Goal: Transaction & Acquisition: Purchase product/service

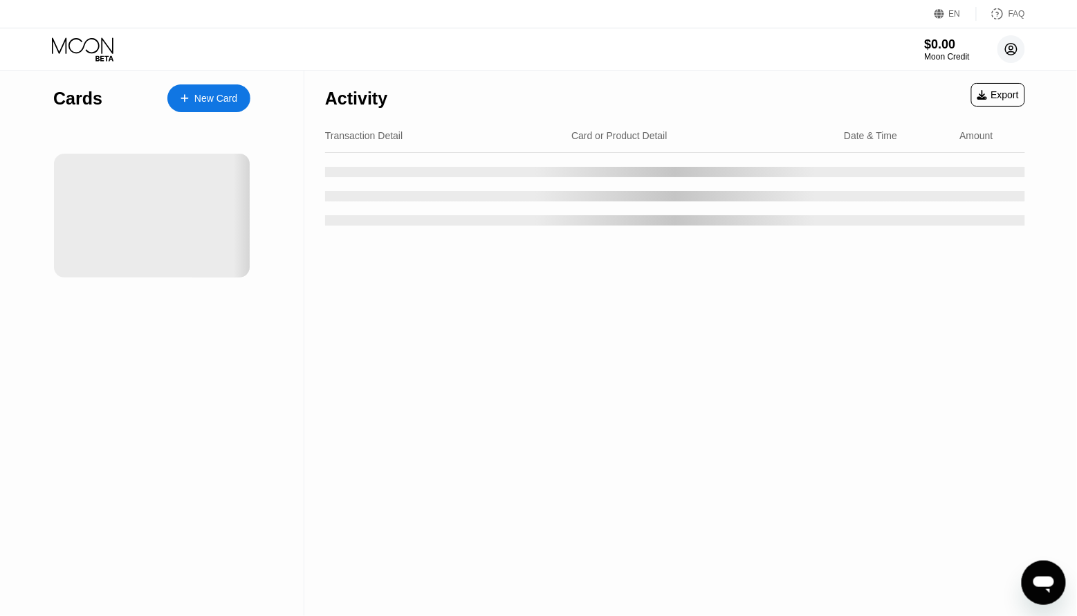
click at [1015, 53] on icon at bounding box center [1012, 50] width 8 height 8
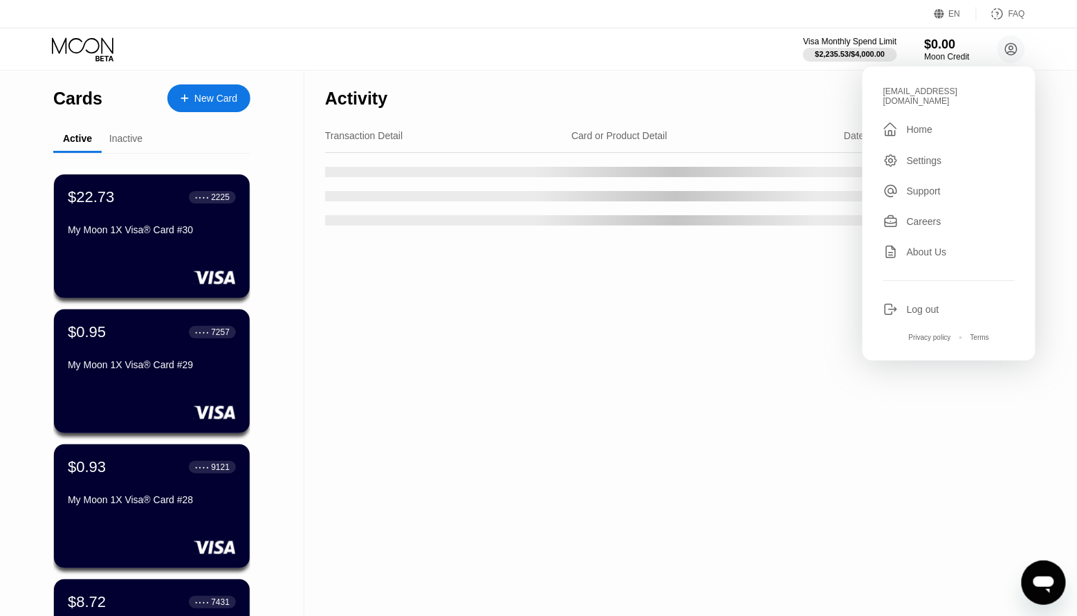
click at [895, 307] on icon at bounding box center [893, 309] width 8 height 4
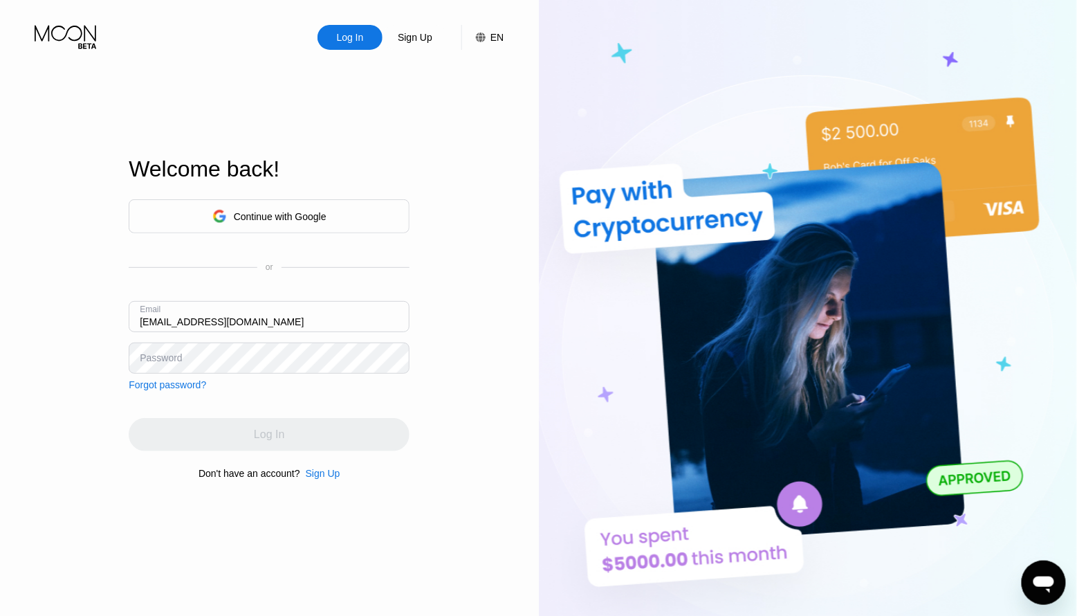
type input "[EMAIL_ADDRESS][DOMAIN_NAME]"
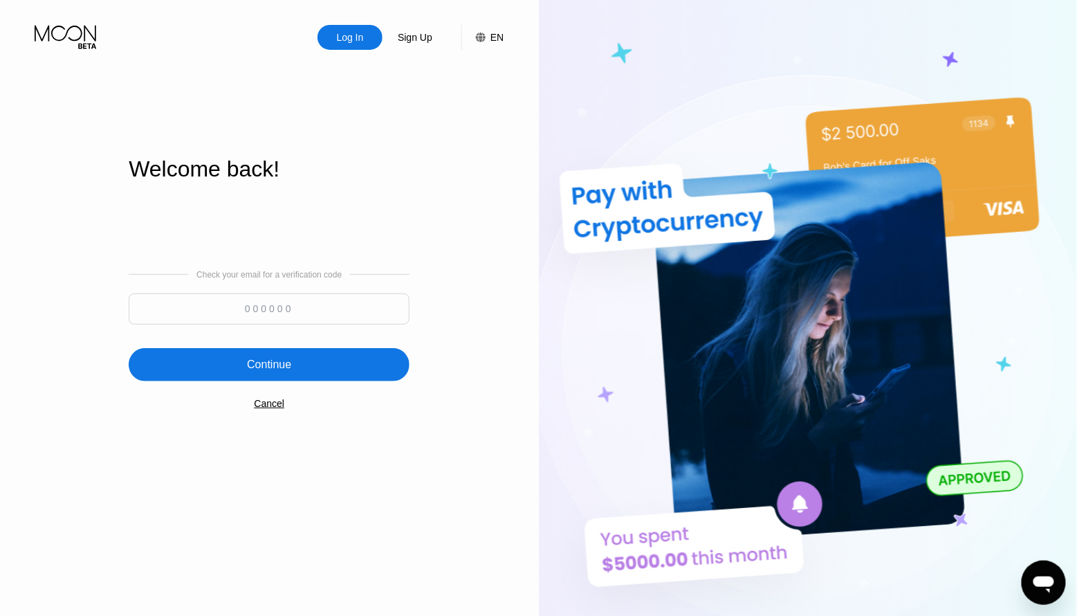
click at [287, 320] on input at bounding box center [269, 308] width 281 height 31
paste input "485179"
type input "485179"
click at [275, 364] on div "Continue" at bounding box center [269, 365] width 44 height 14
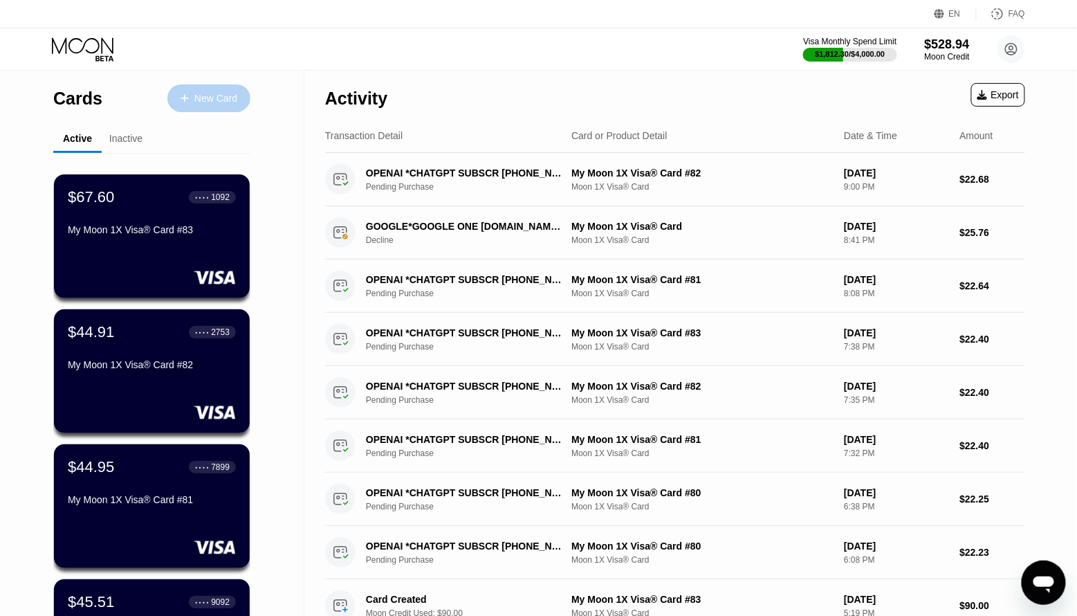
click at [203, 93] on div "New Card" at bounding box center [215, 99] width 43 height 12
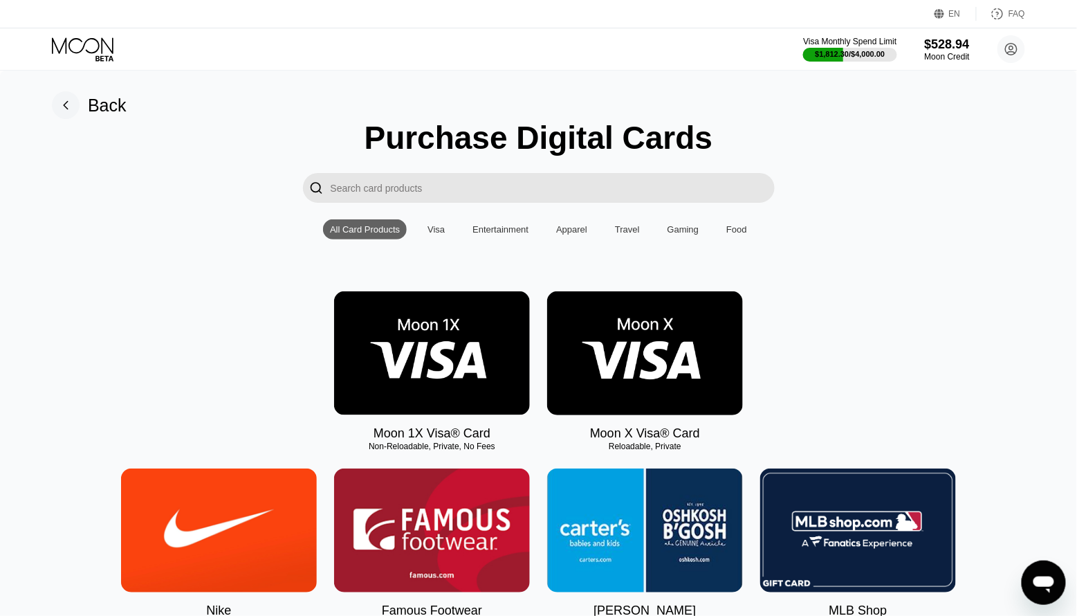
click at [405, 389] on img at bounding box center [432, 353] width 196 height 124
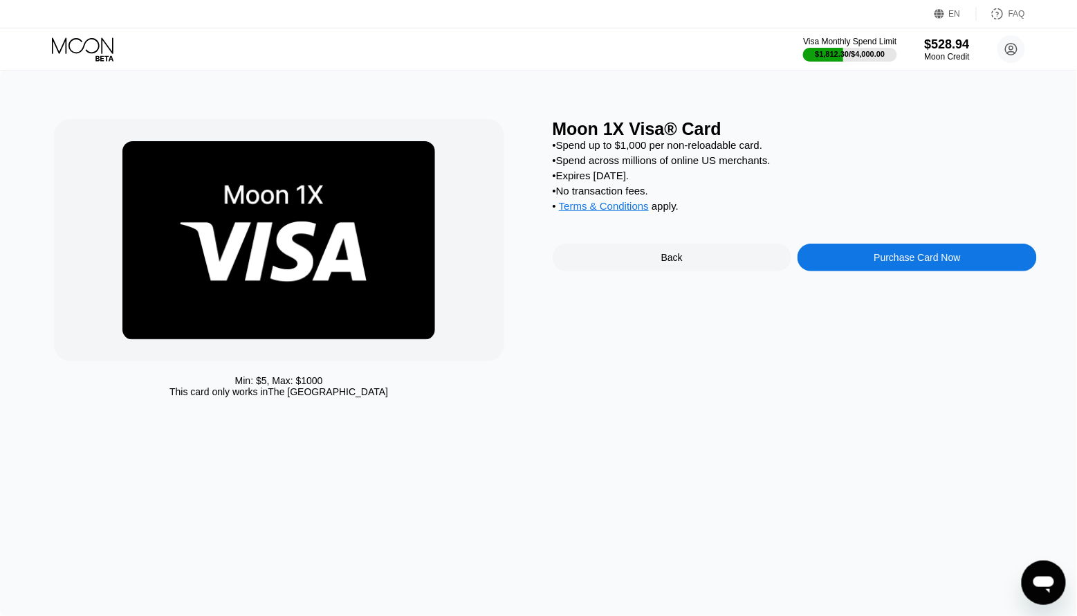
click at [847, 262] on div "Purchase Card Now" at bounding box center [916, 257] width 239 height 28
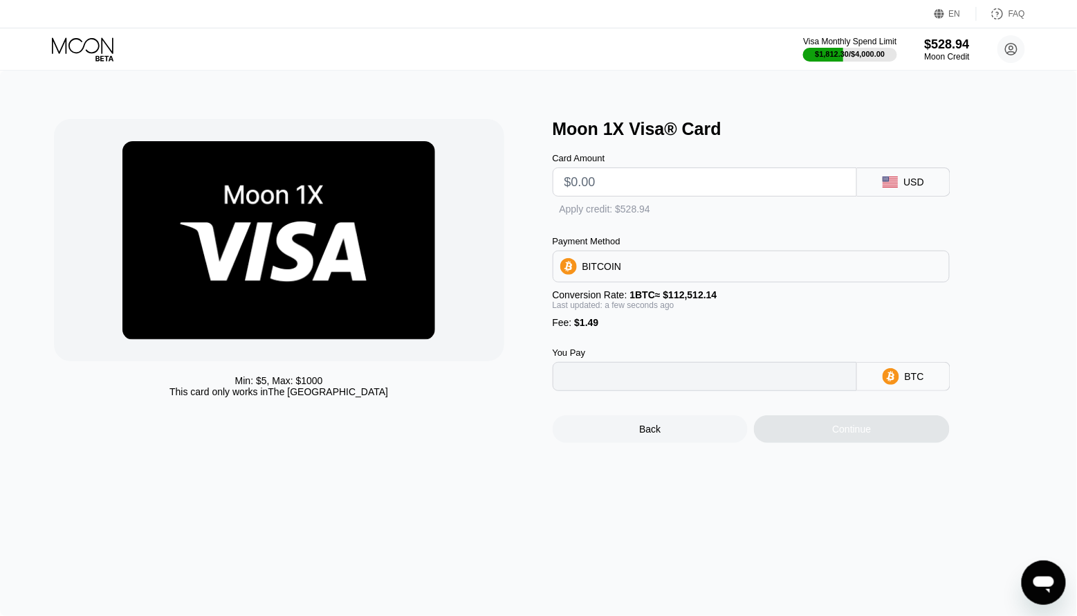
type input "0"
click at [652, 187] on input "text" at bounding box center [704, 182] width 281 height 28
type input "$80"
type input "0.00072428"
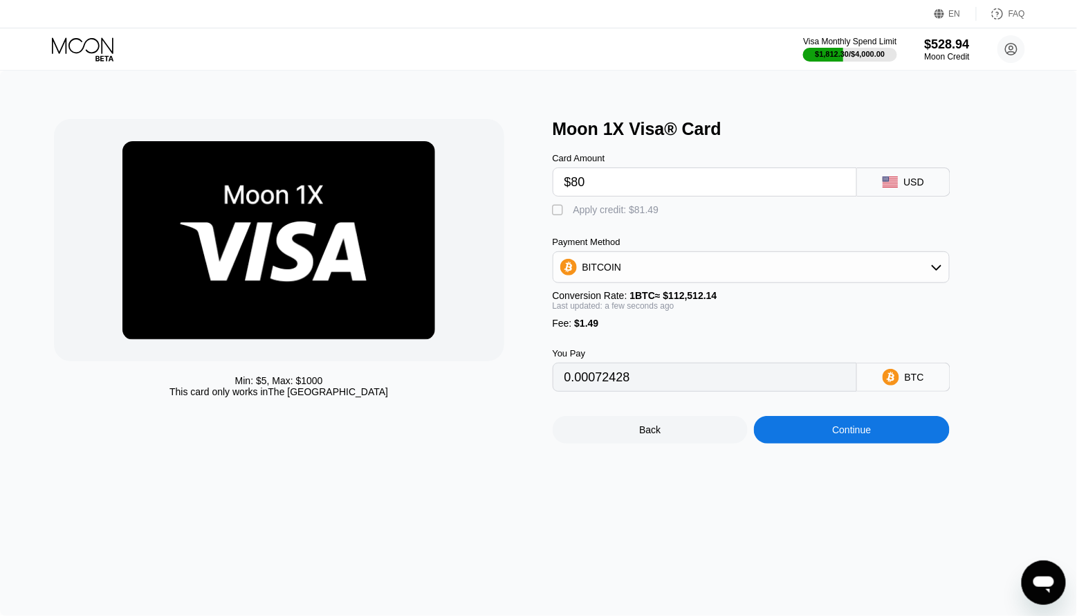
type input "$80"
click at [606, 208] on div "Apply credit: $81.49" at bounding box center [616, 209] width 86 height 11
type input "0"
click at [838, 435] on div "Continue" at bounding box center [851, 429] width 39 height 11
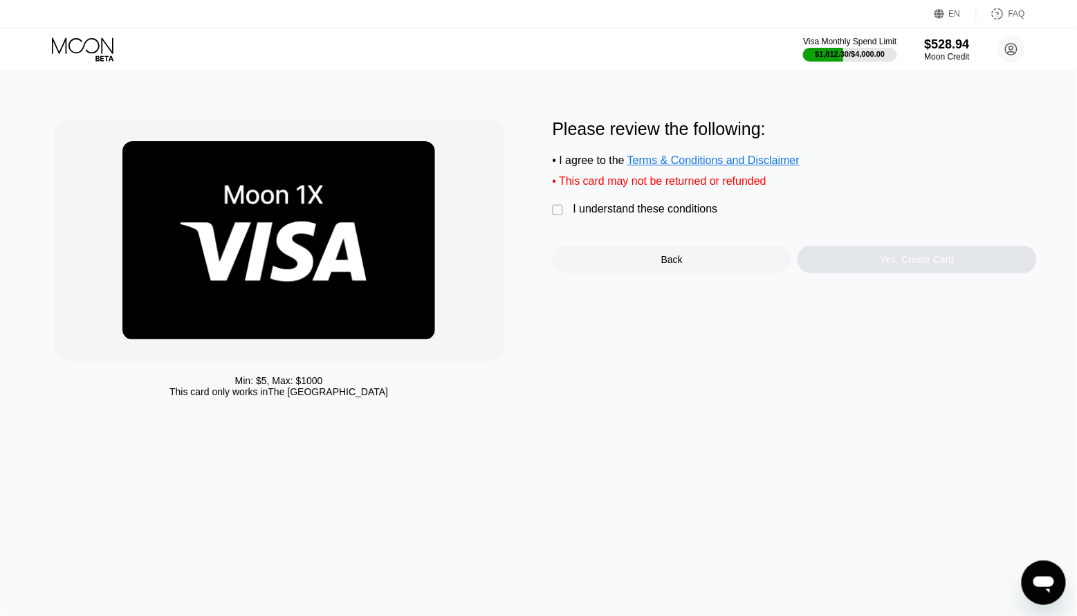
click at [651, 210] on div "I understand these conditions" at bounding box center [645, 209] width 145 height 12
click at [938, 260] on div "Yes, Create Card" at bounding box center [917, 259] width 74 height 11
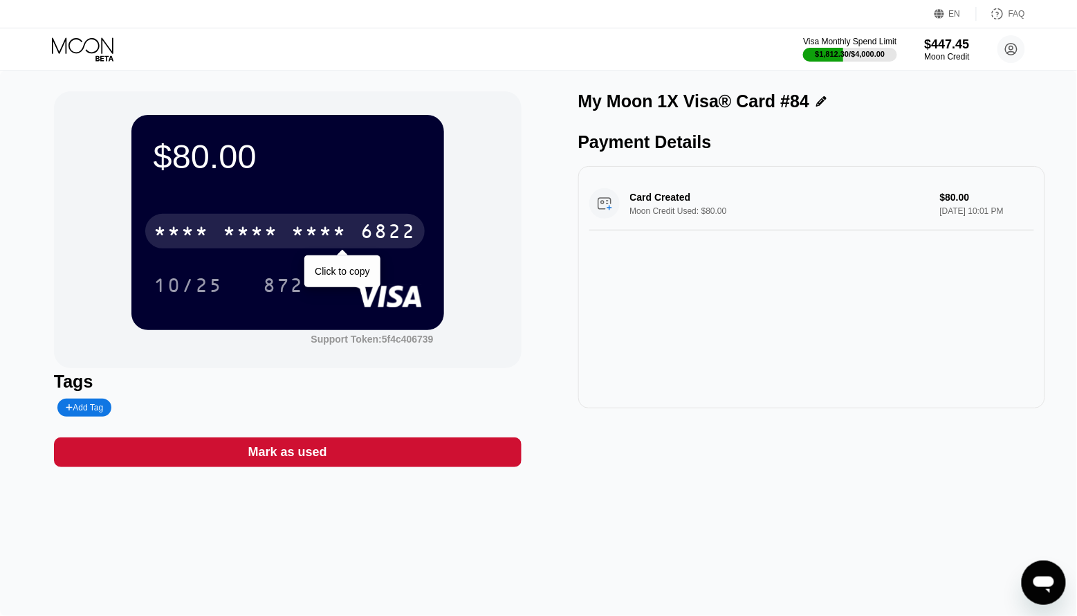
click at [307, 224] on div "* * * *" at bounding box center [319, 233] width 55 height 22
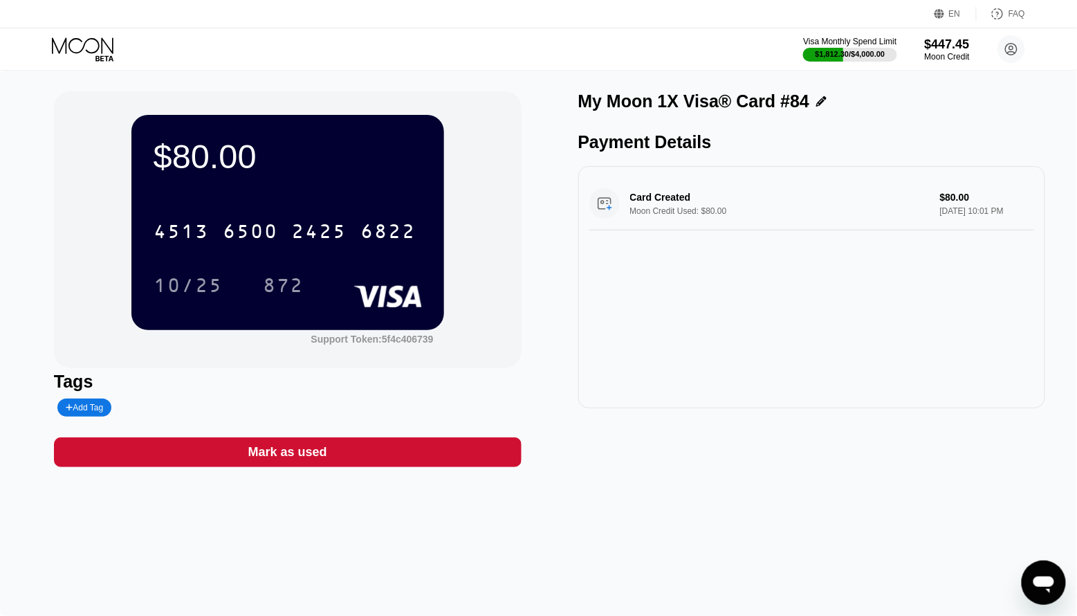
click at [82, 47] on icon at bounding box center [83, 45] width 62 height 16
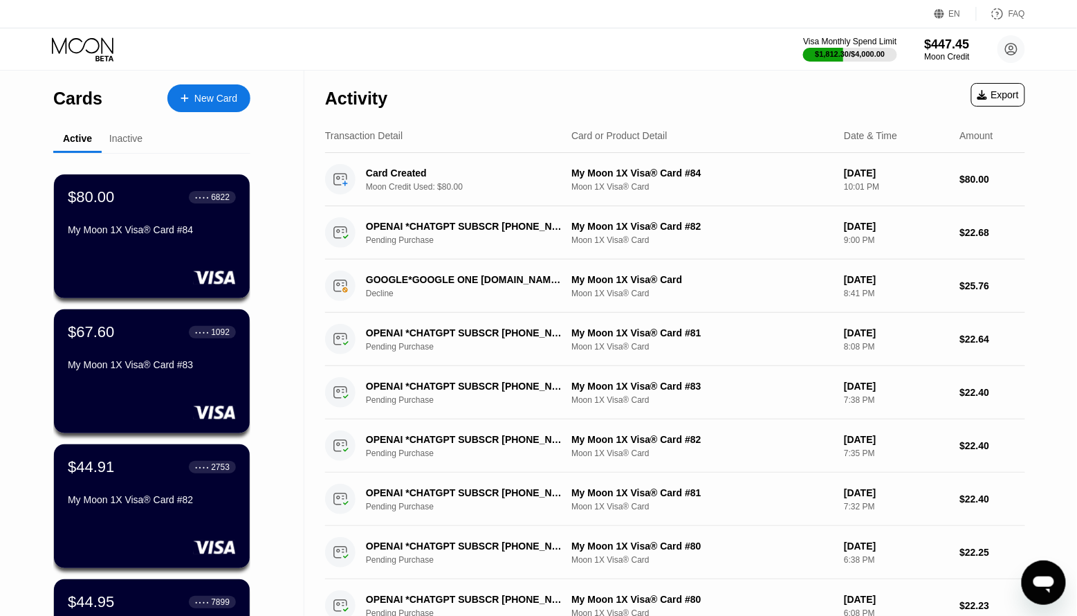
click at [214, 95] on div "New Card" at bounding box center [215, 99] width 43 height 12
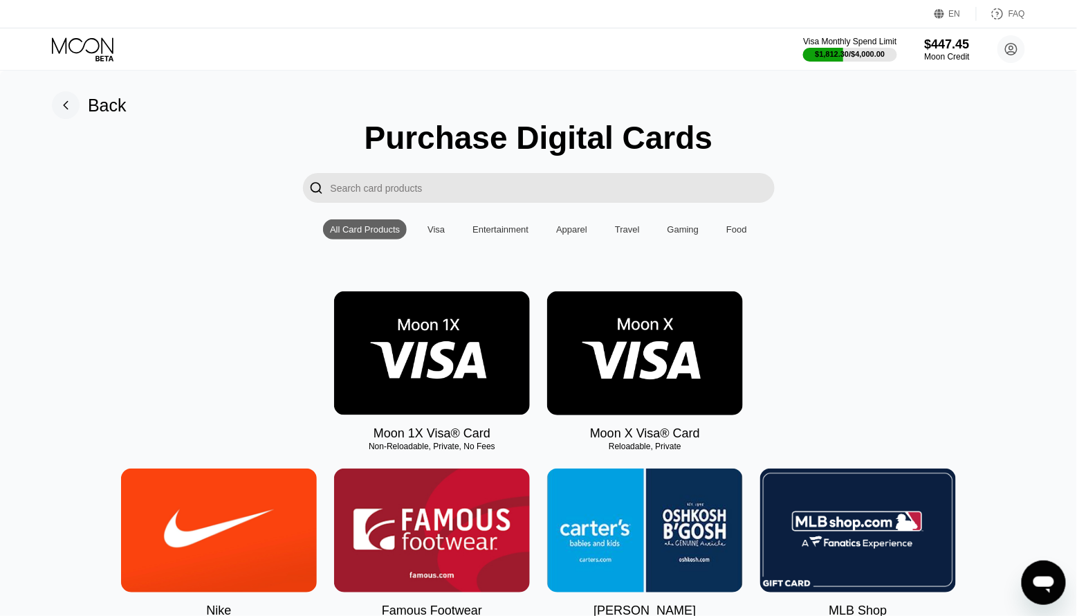
click at [460, 348] on img at bounding box center [432, 353] width 196 height 124
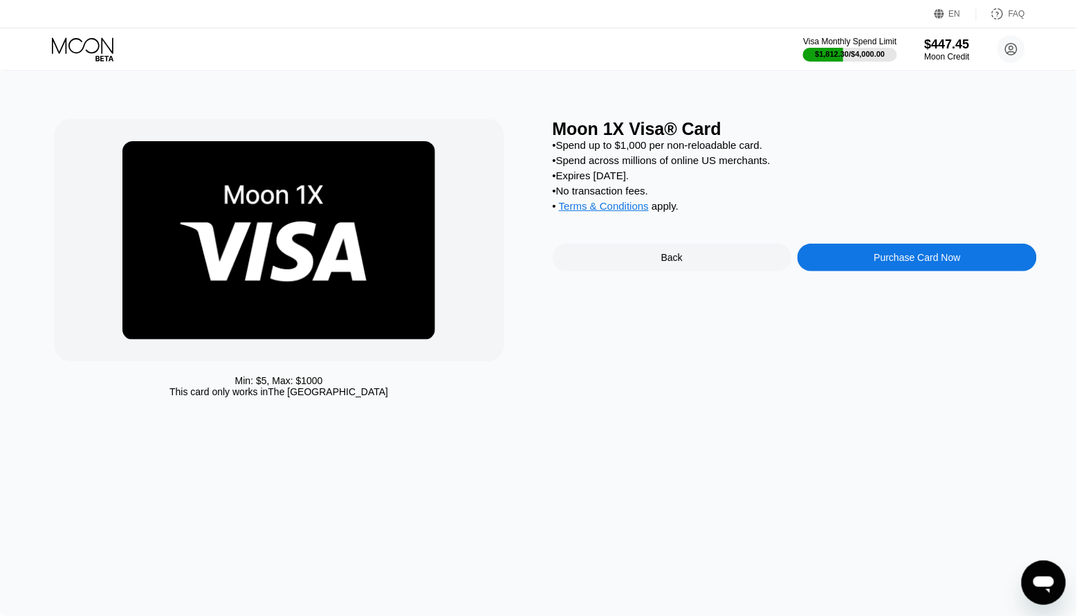
click at [890, 266] on div "Purchase Card Now" at bounding box center [916, 257] width 239 height 28
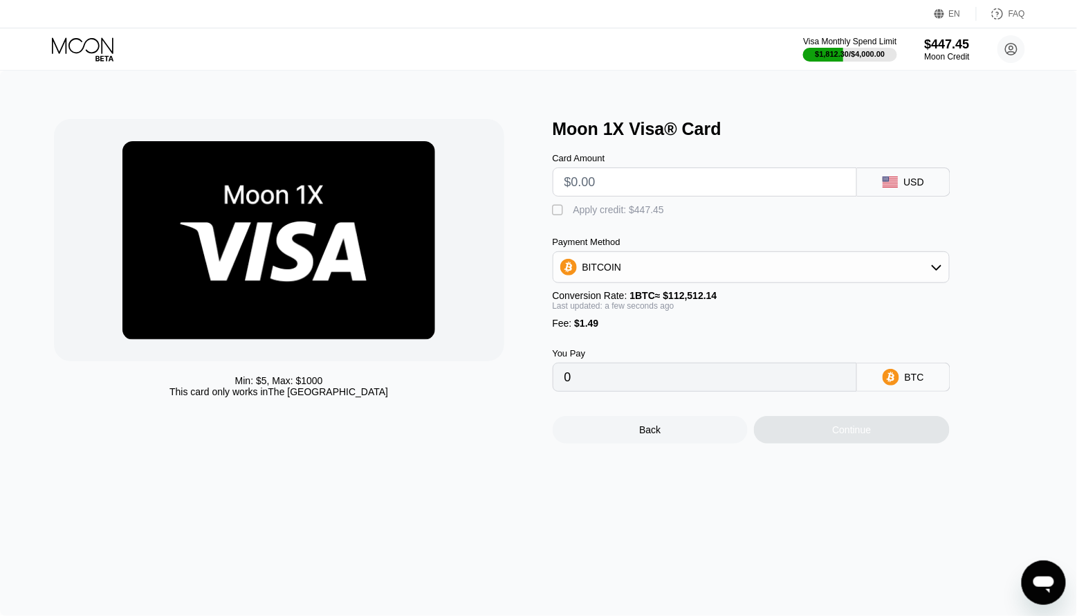
click at [631, 185] on input "text" at bounding box center [704, 182] width 281 height 28
type input "$8"
type input "0.00008435"
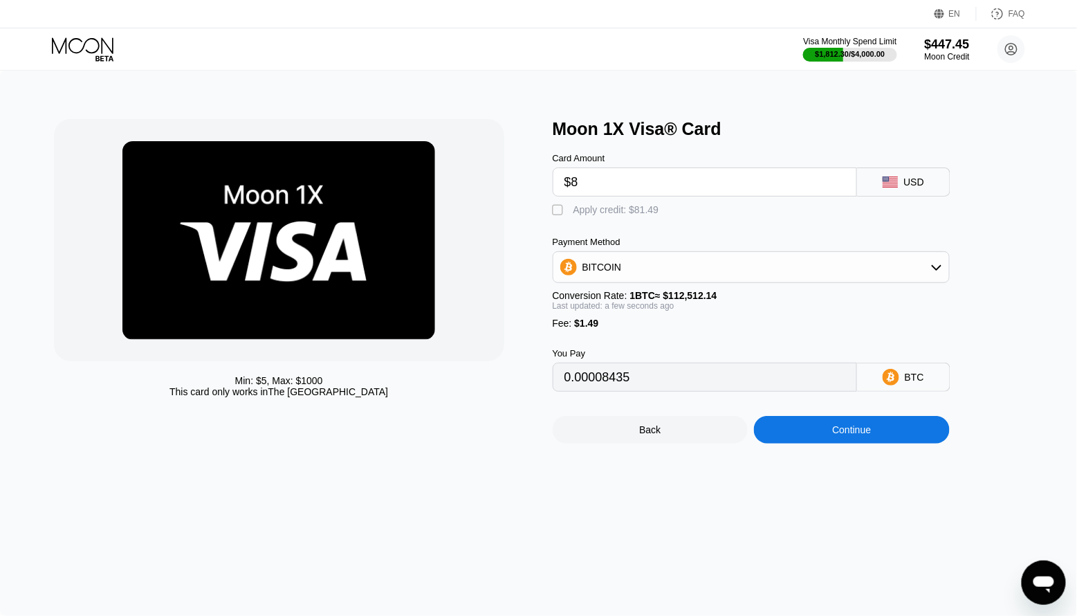
type input "$80"
type input "0.00072428"
type input "$80"
click at [571, 215] on div " Apply credit: $81.49" at bounding box center [609, 210] width 113 height 14
type input "0"
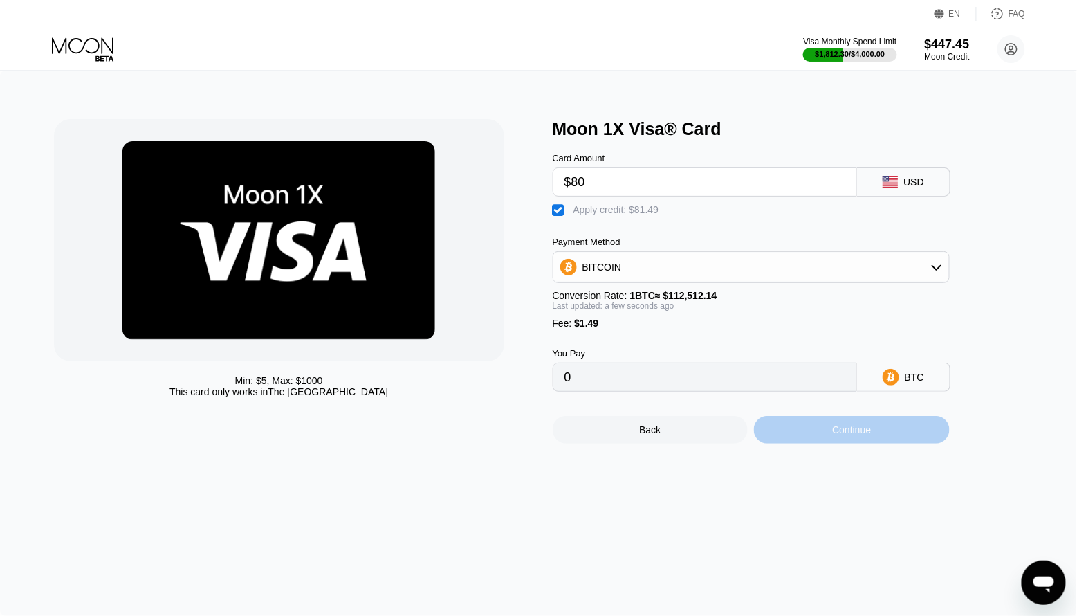
click at [813, 427] on div "Continue" at bounding box center [852, 430] width 196 height 28
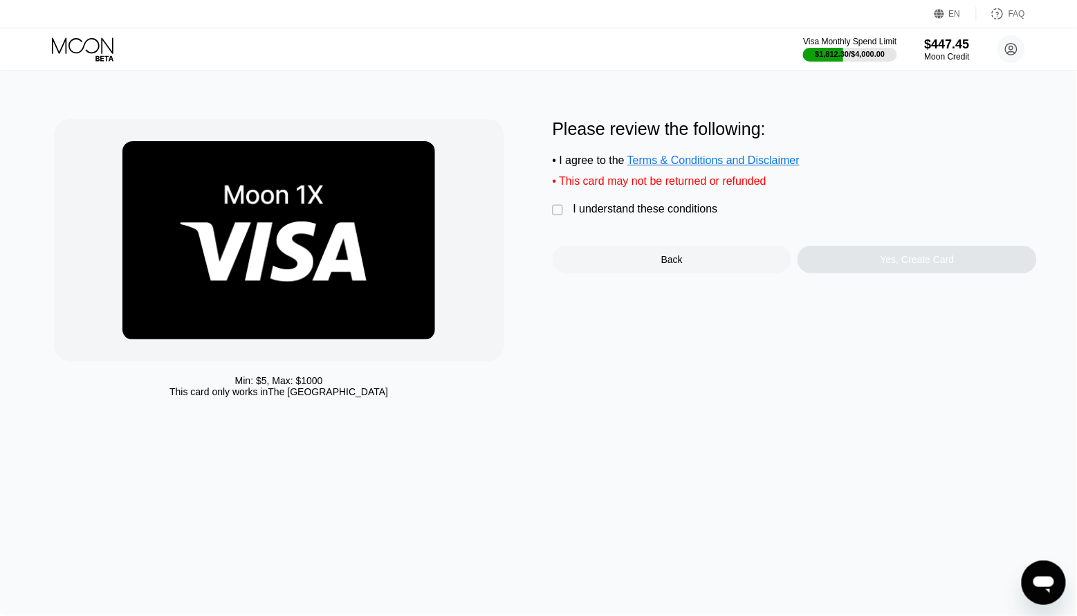
click at [568, 211] on div " I understand these conditions" at bounding box center [639, 210] width 172 height 15
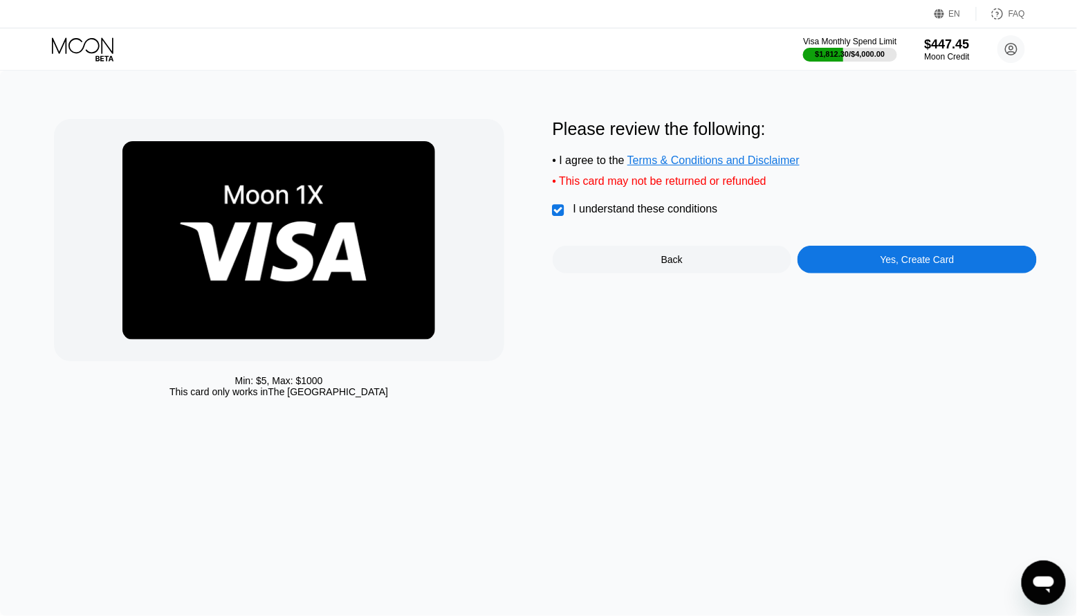
click at [912, 265] on div "Yes, Create Card" at bounding box center [917, 259] width 74 height 11
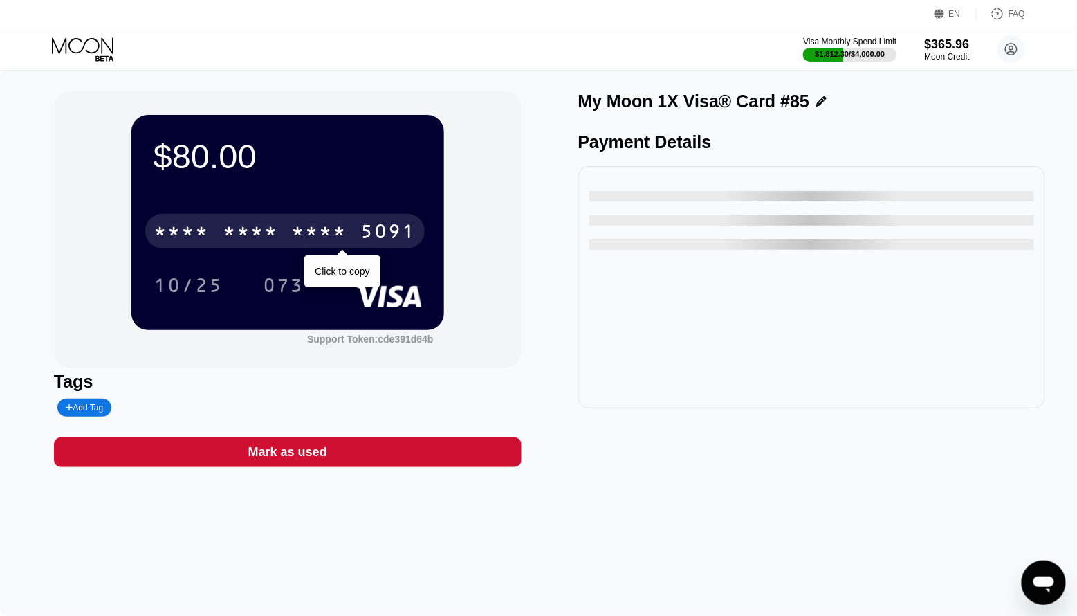
click at [329, 223] on div "* * * *" at bounding box center [319, 233] width 55 height 22
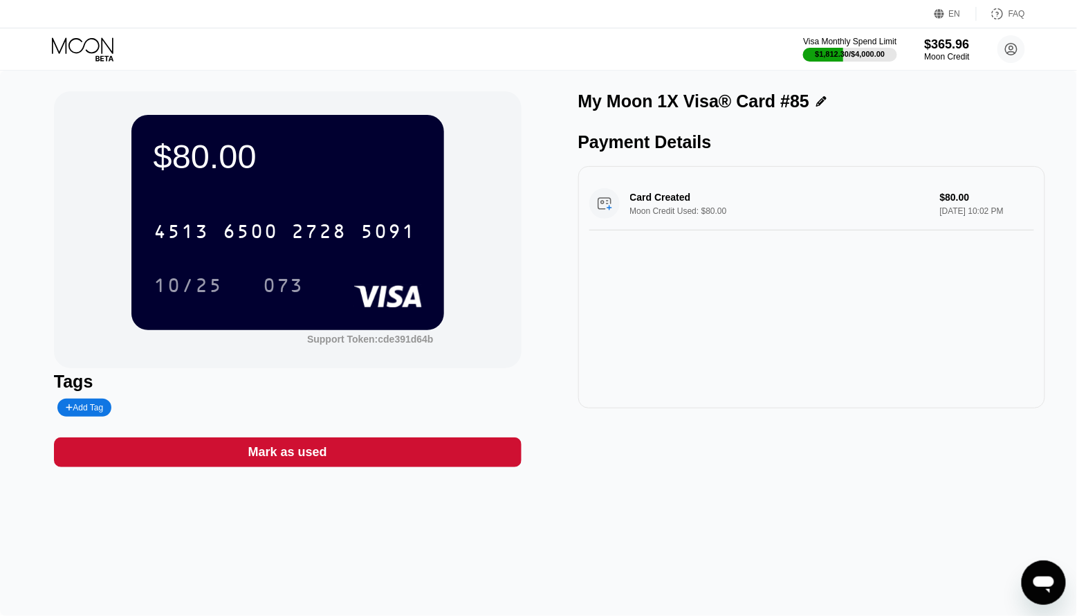
click at [100, 55] on icon at bounding box center [84, 49] width 64 height 24
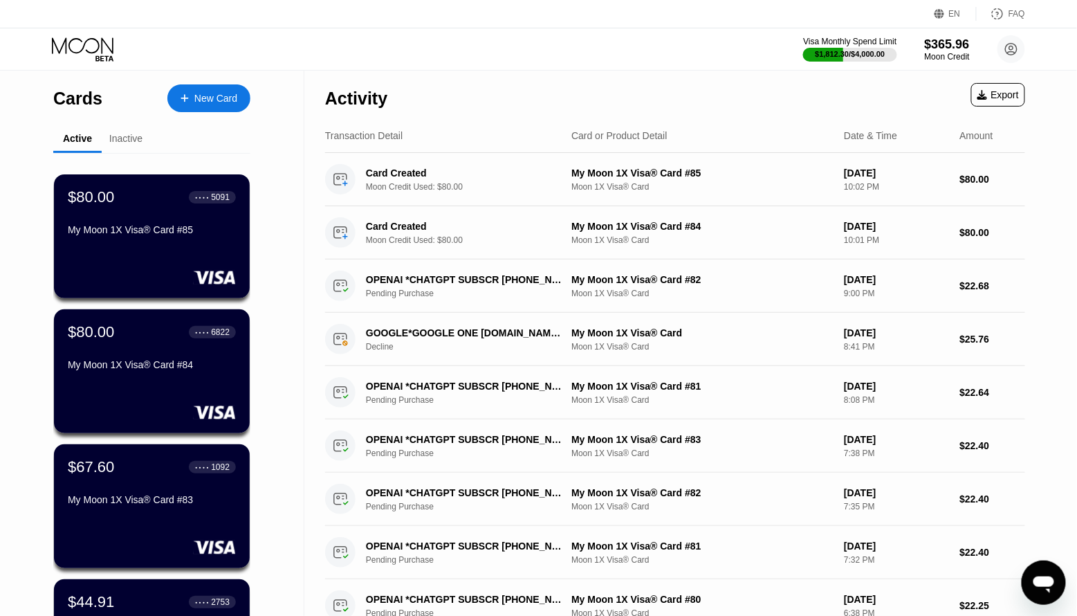
click at [214, 104] on div "New Card" at bounding box center [215, 99] width 43 height 12
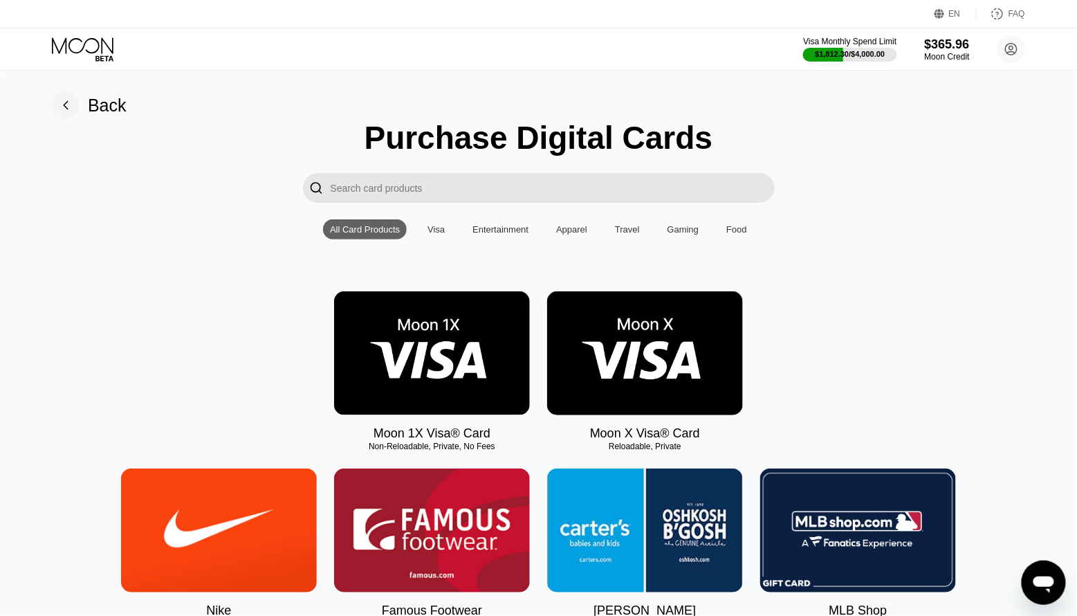
click at [442, 375] on img at bounding box center [432, 353] width 196 height 124
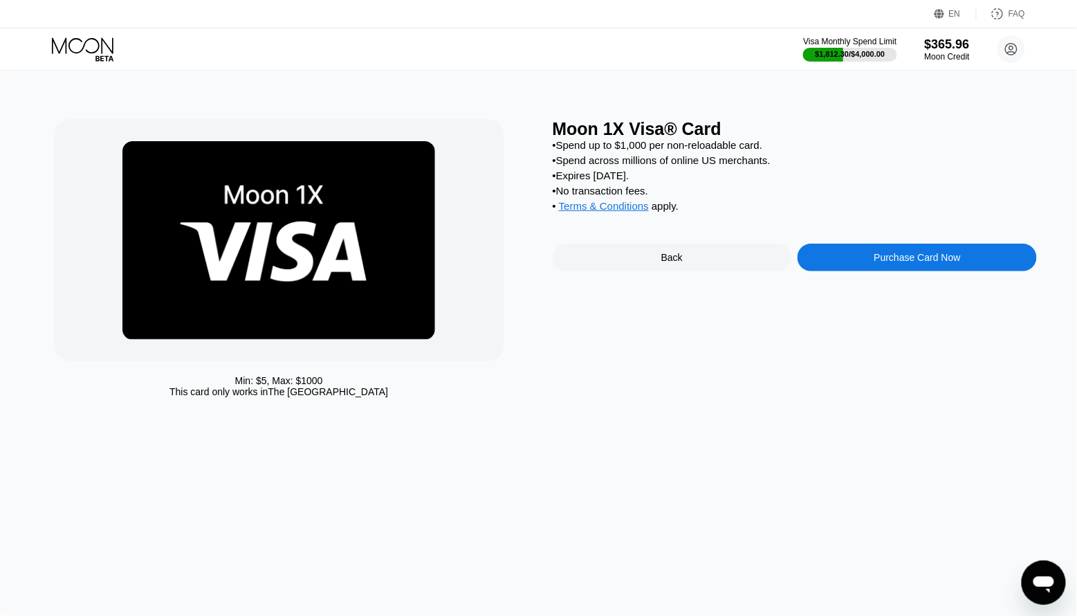
click at [855, 262] on div "Purchase Card Now" at bounding box center [916, 257] width 239 height 28
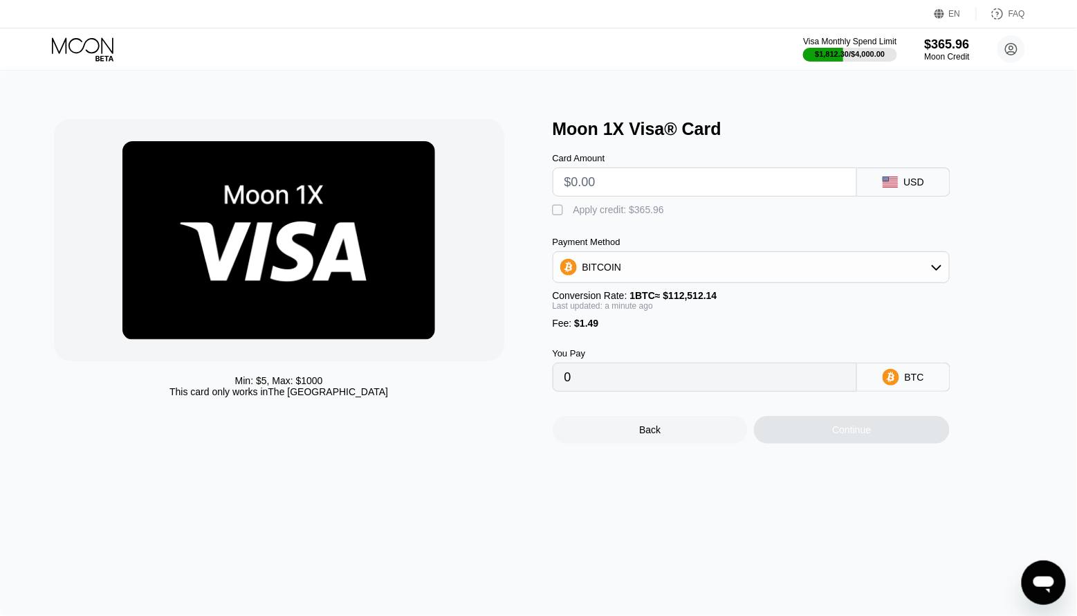
click at [645, 187] on input "text" at bounding box center [704, 182] width 281 height 28
type input "$90"
type input "0.00081316"
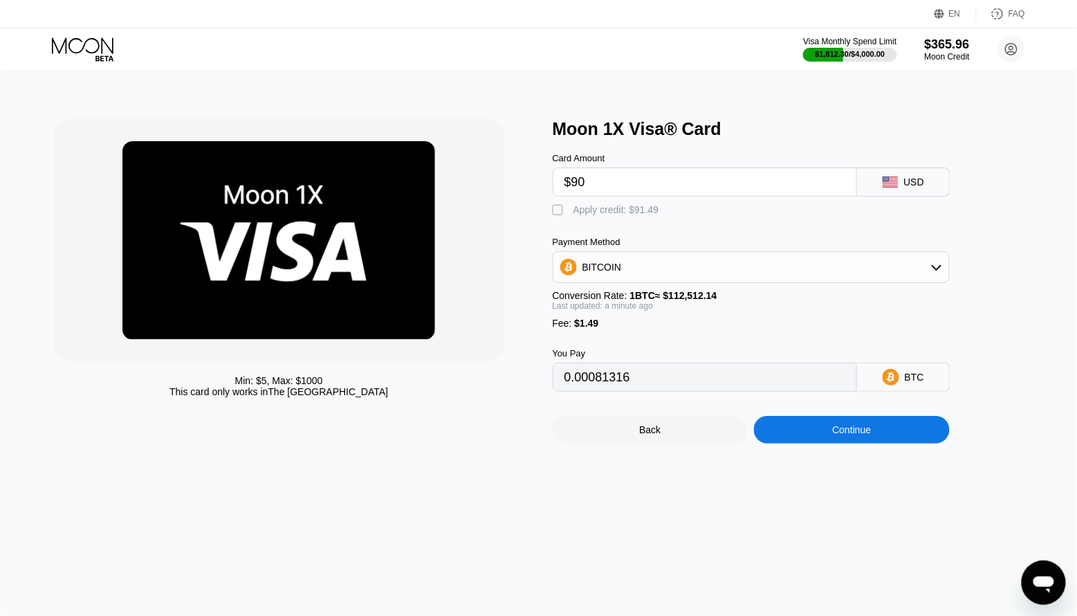
type input "$90"
click at [596, 209] on div "Apply credit: $91.49" at bounding box center [616, 209] width 86 height 11
type input "0"
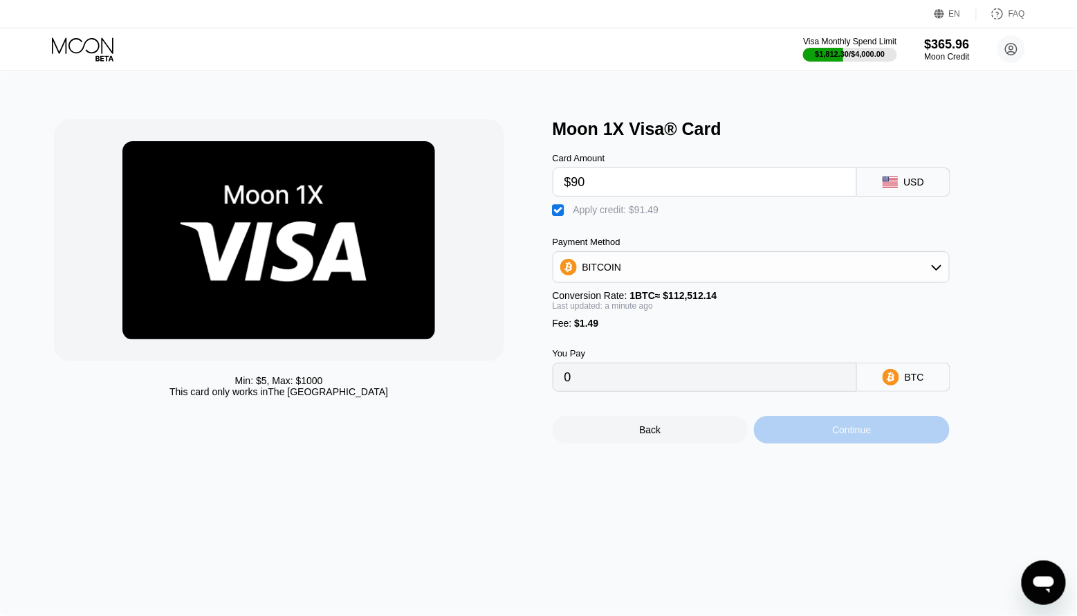
click at [852, 429] on div "Continue" at bounding box center [851, 429] width 39 height 11
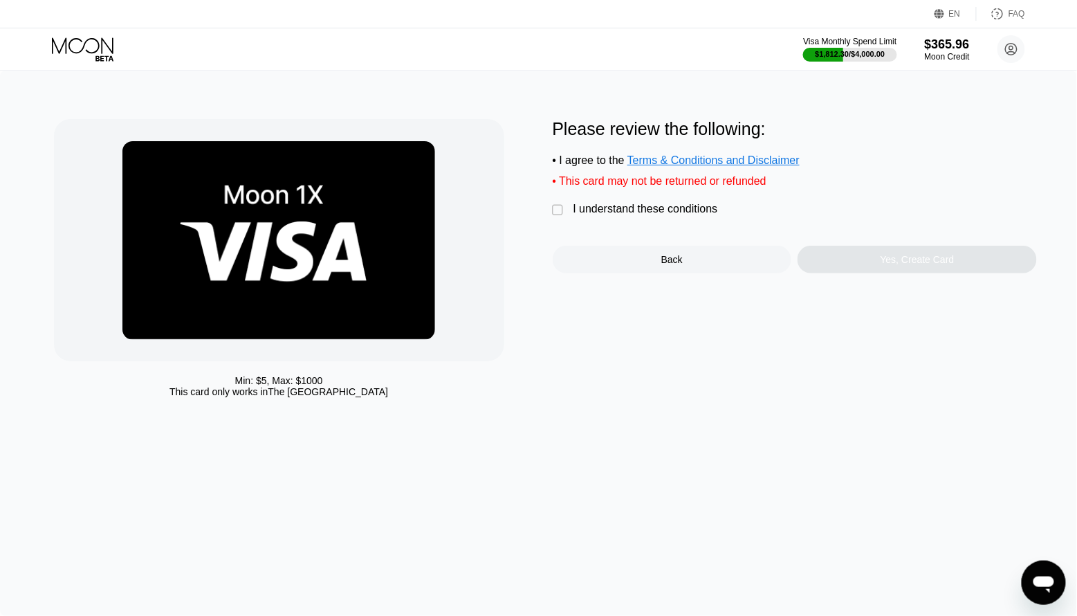
click at [633, 213] on div "I understand these conditions" at bounding box center [645, 209] width 145 height 12
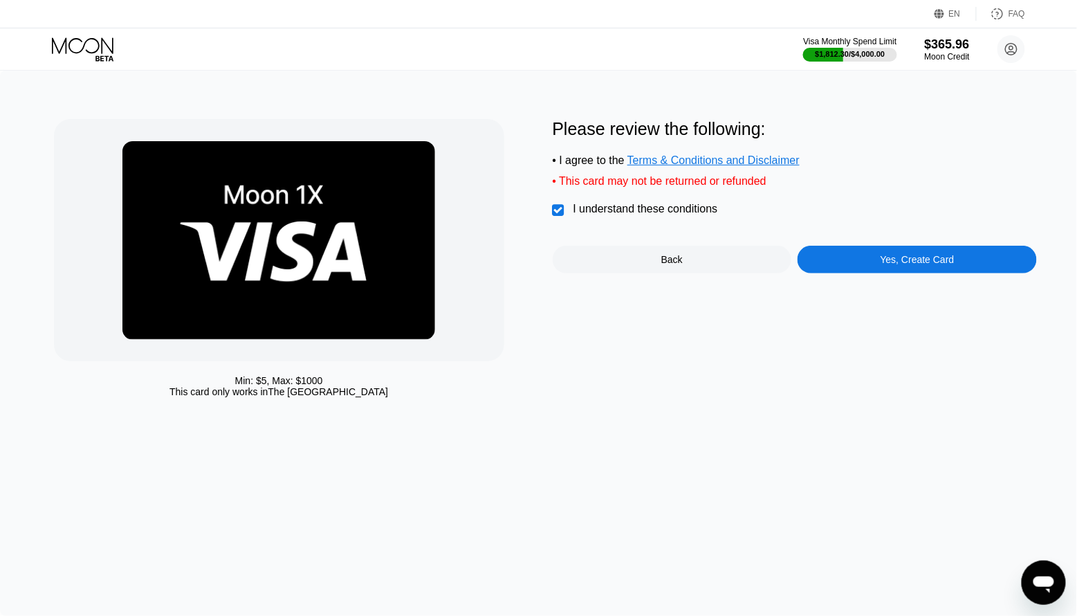
click at [886, 259] on div "Yes, Create Card" at bounding box center [917, 259] width 74 height 11
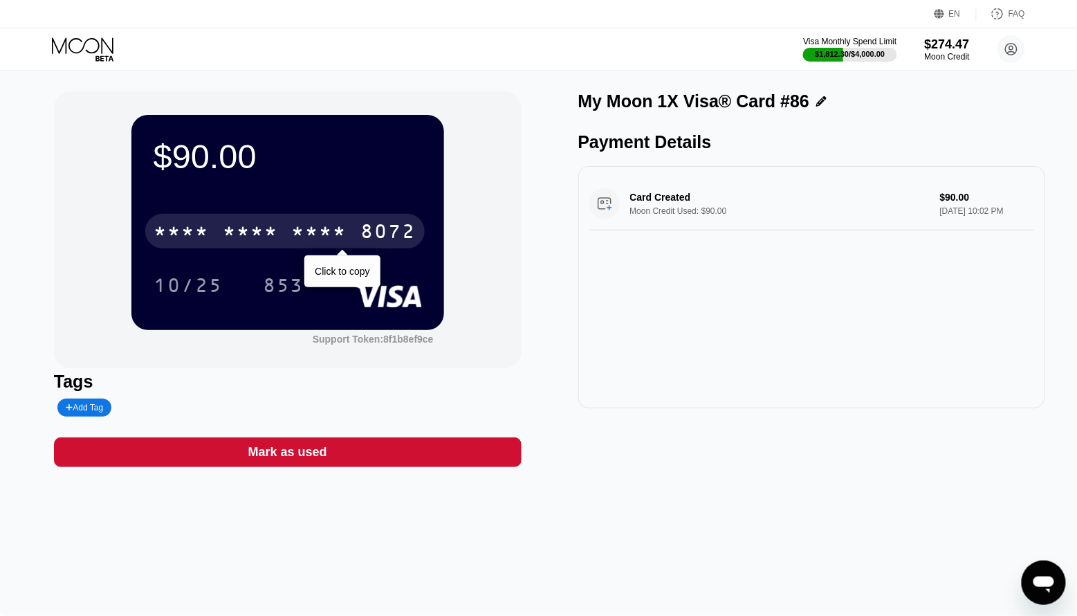
click at [275, 219] on div "* * * * * * * * * * * * 8072" at bounding box center [284, 231] width 279 height 35
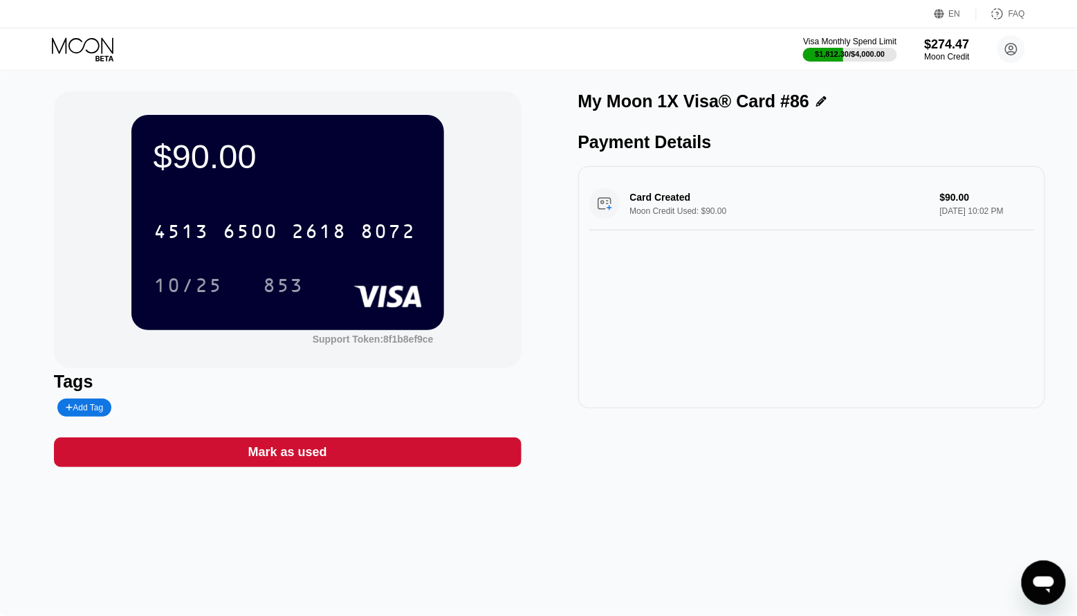
click at [71, 46] on icon at bounding box center [84, 49] width 64 height 24
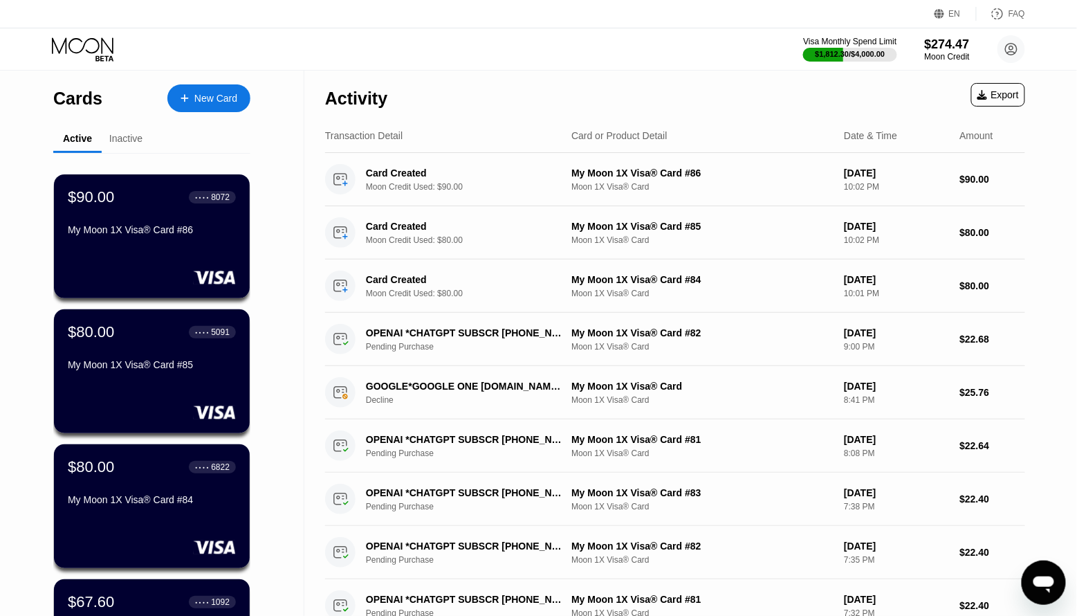
click at [204, 95] on div "New Card" at bounding box center [215, 99] width 43 height 12
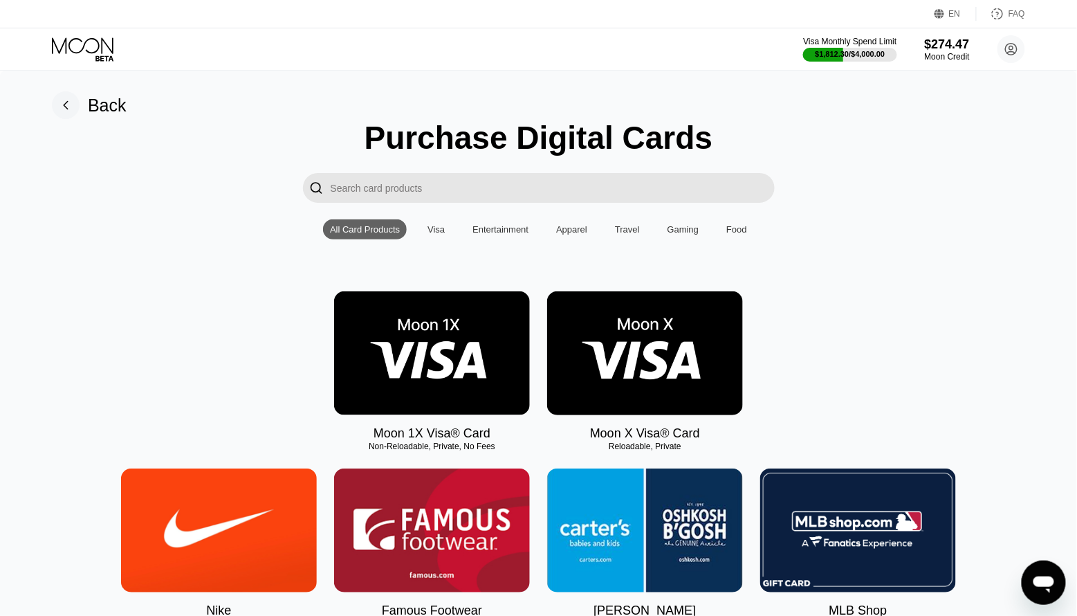
click at [420, 359] on img at bounding box center [432, 353] width 196 height 124
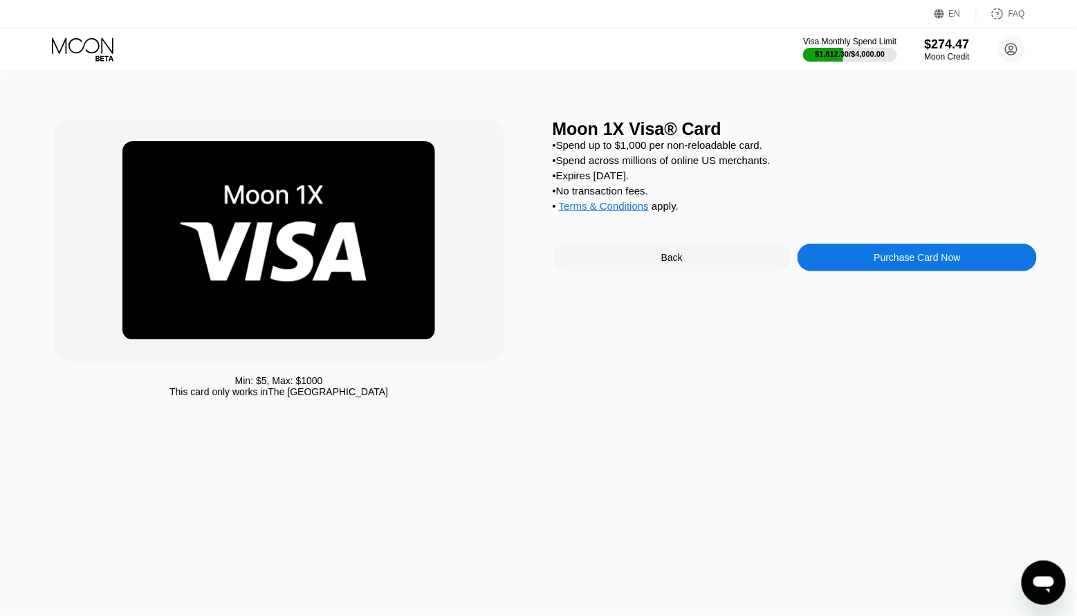
click at [943, 243] on div "Moon 1X Visa® Card • Spend up to $1,000 per non-reloadable card. • Spend across…" at bounding box center [795, 261] width 485 height 285
click at [930, 259] on div "Purchase Card Now" at bounding box center [917, 257] width 86 height 11
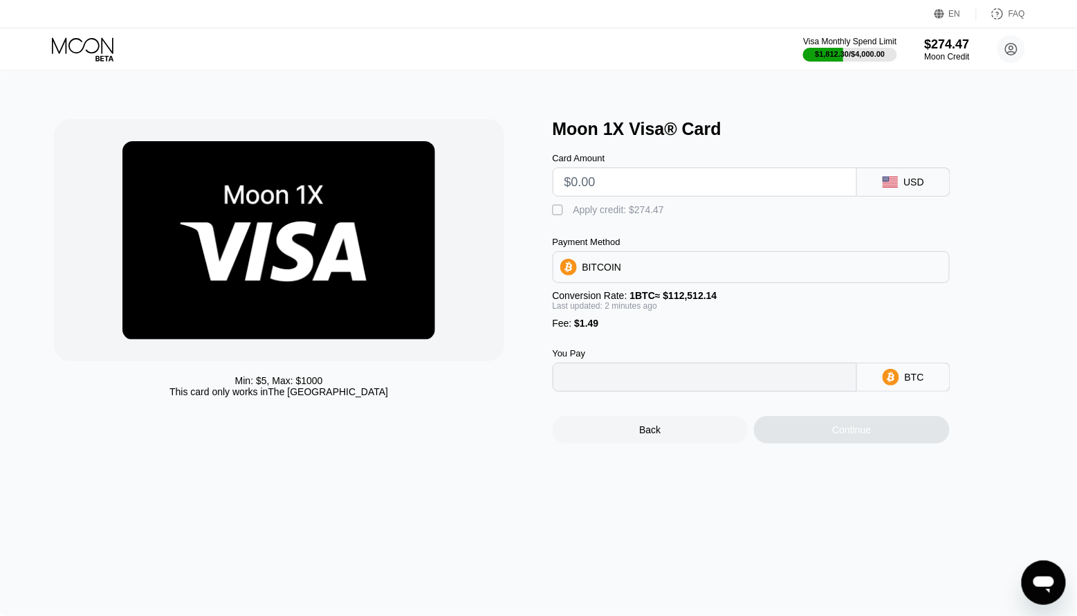
type input "0"
click at [642, 188] on input "text" at bounding box center [704, 182] width 281 height 28
type input "$9"
type input "0.00009324"
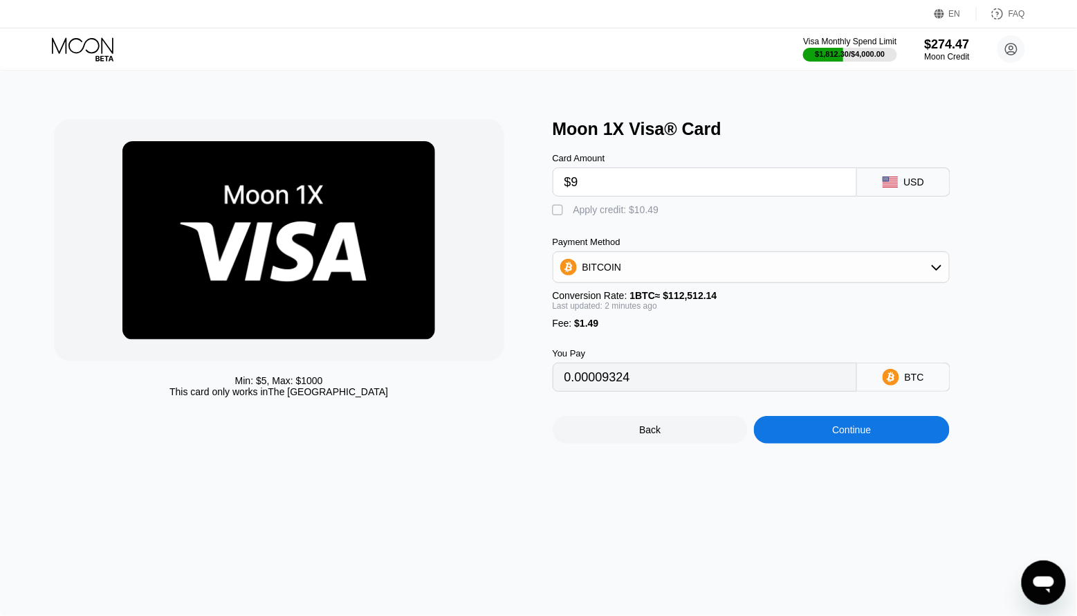
type input "$90"
type input "0.00081316"
type input "$90"
click at [563, 213] on div "" at bounding box center [560, 210] width 14 height 14
type input "0"
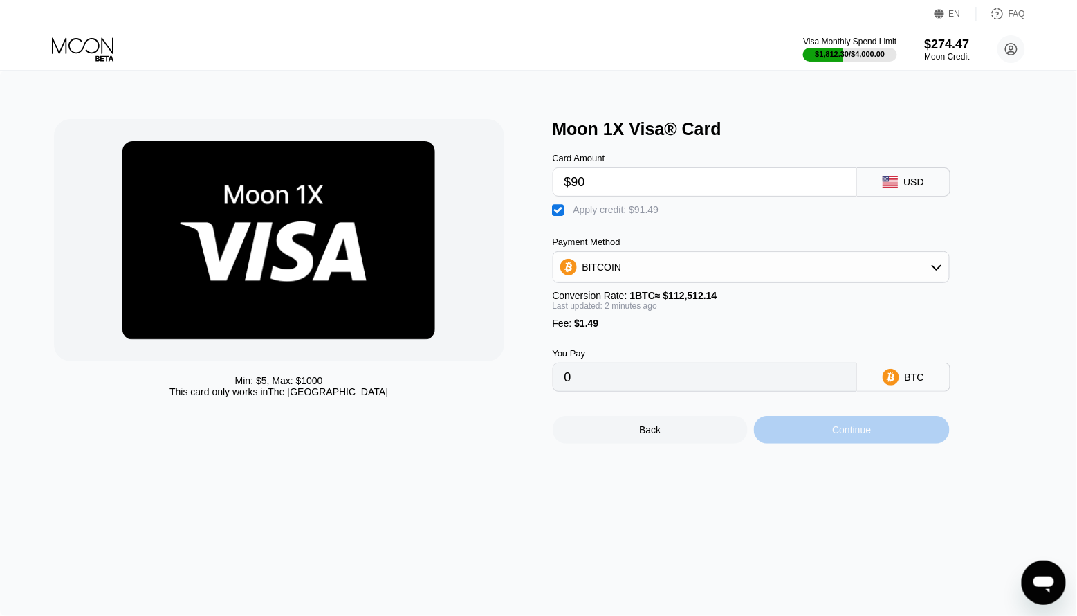
click at [795, 426] on div "Continue" at bounding box center [852, 430] width 196 height 28
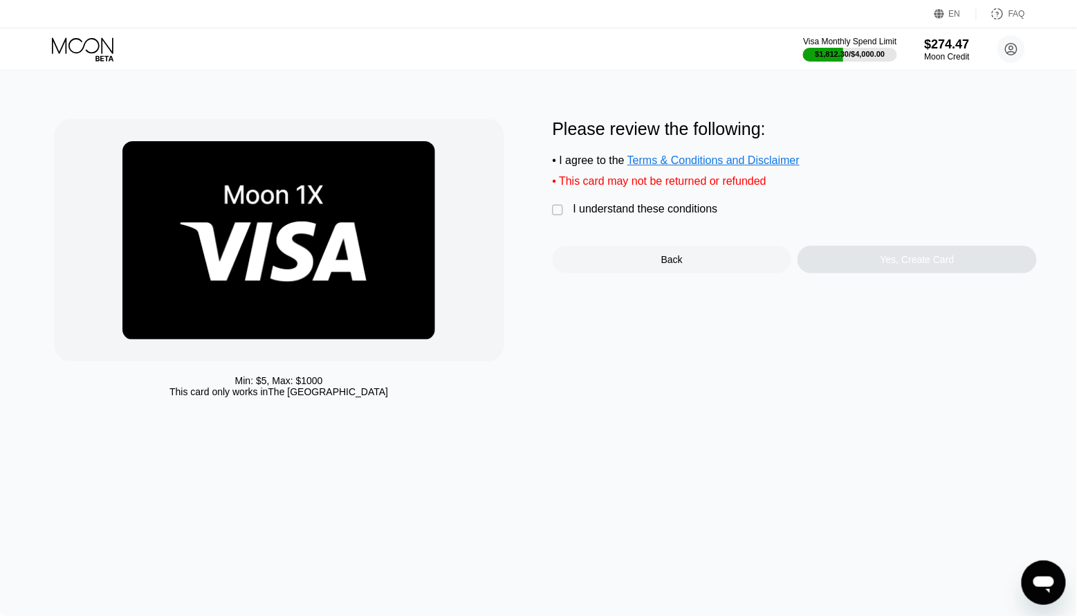
click at [606, 206] on div "I understand these conditions" at bounding box center [645, 209] width 145 height 12
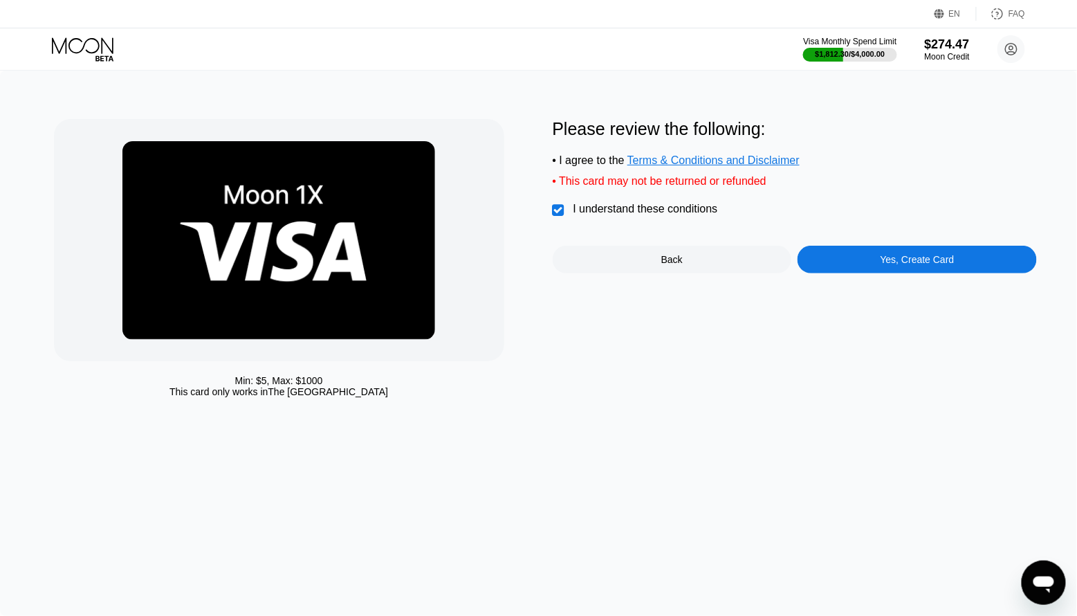
click at [916, 265] on div "Yes, Create Card" at bounding box center [917, 259] width 74 height 11
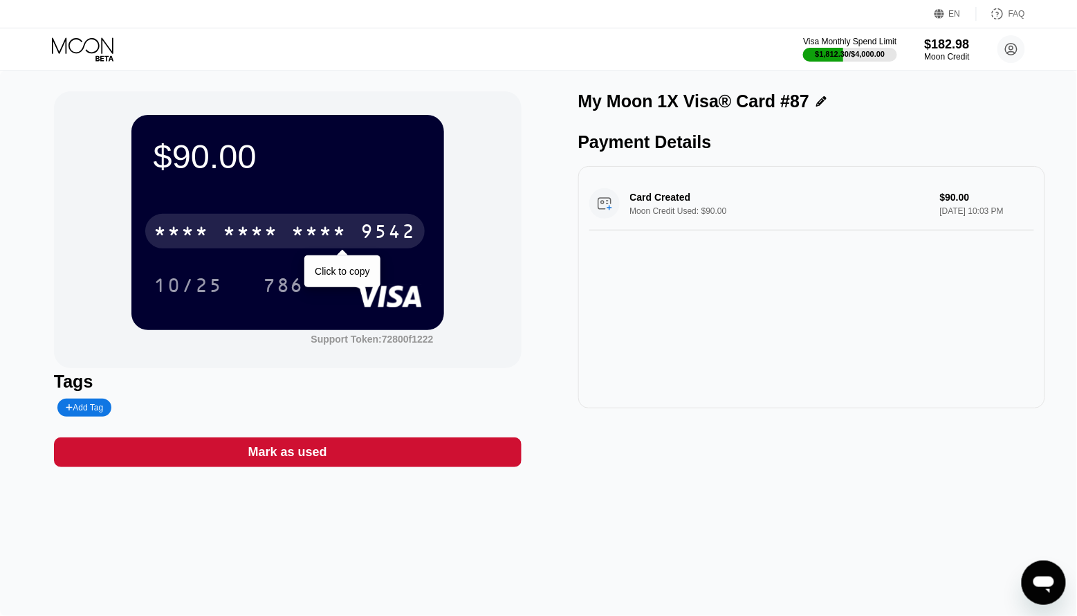
click at [369, 230] on div "9542" at bounding box center [388, 233] width 55 height 22
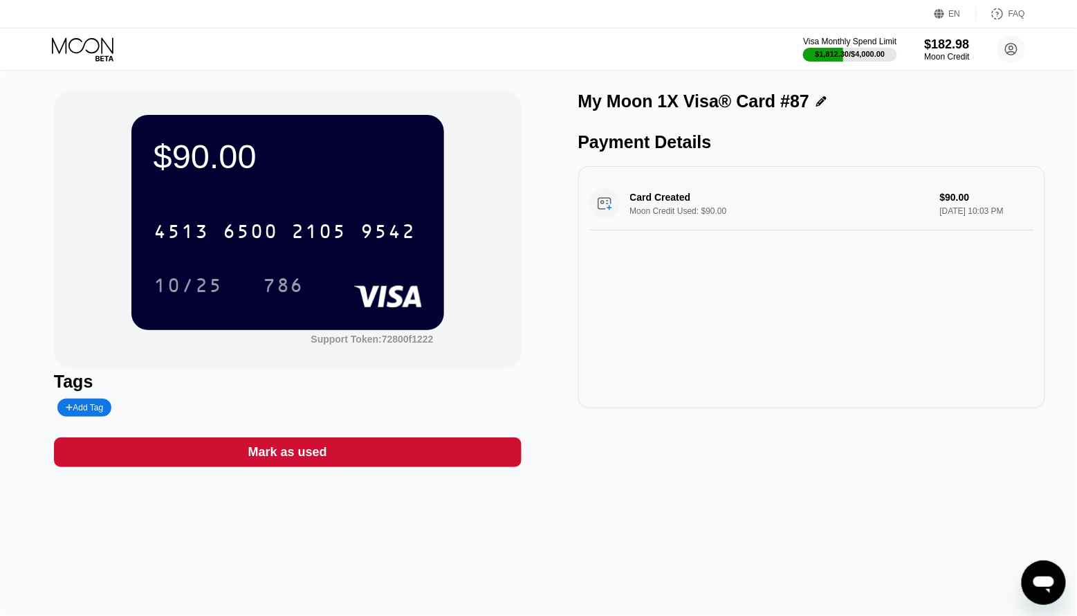
click at [94, 50] on icon at bounding box center [84, 49] width 64 height 24
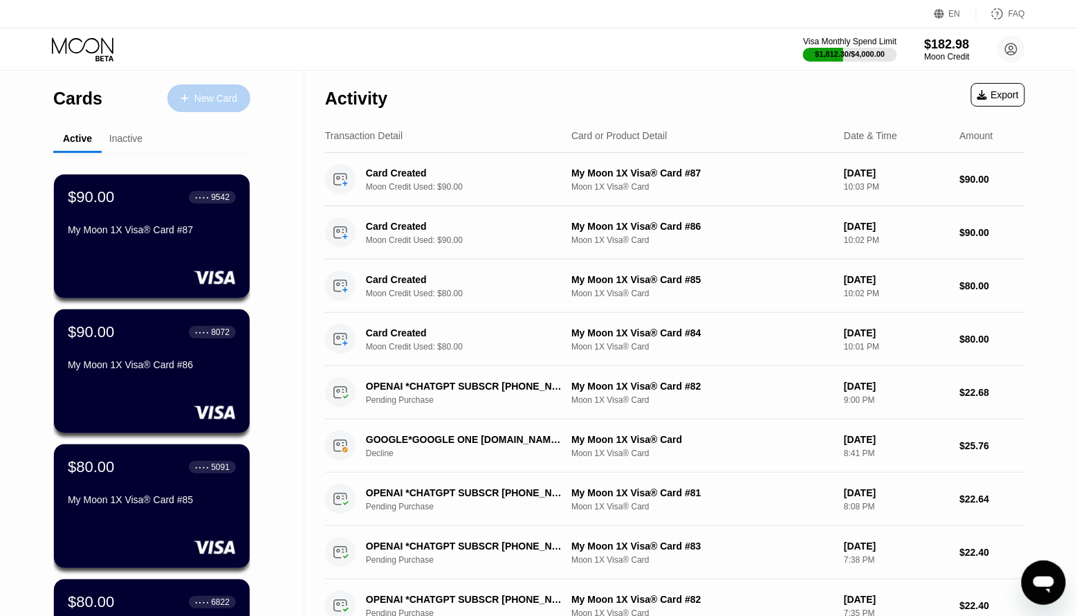
click at [230, 90] on div "New Card" at bounding box center [208, 98] width 83 height 28
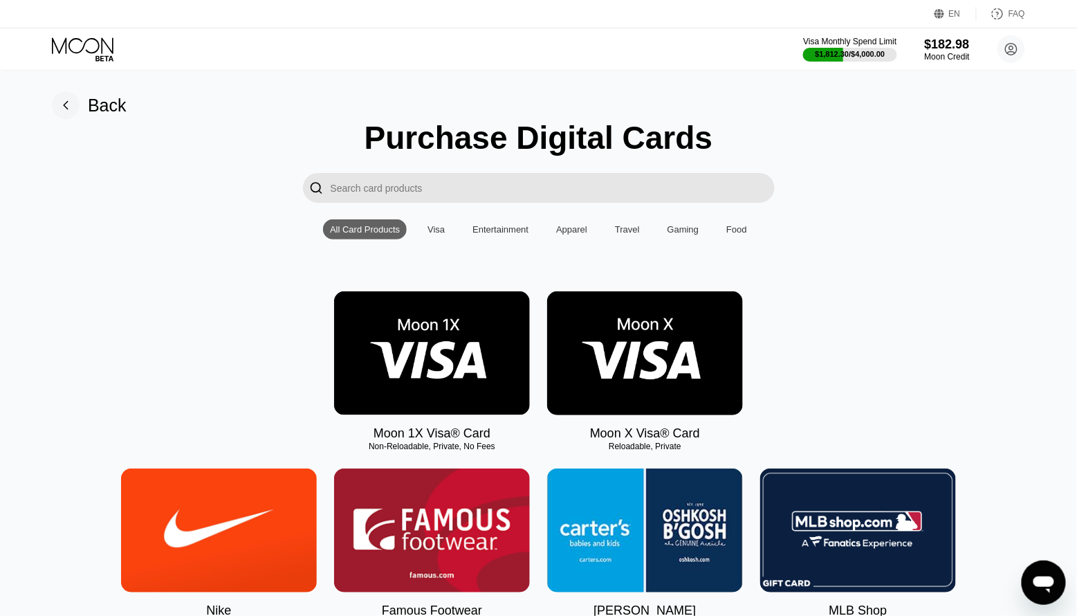
click at [436, 360] on img at bounding box center [432, 353] width 196 height 124
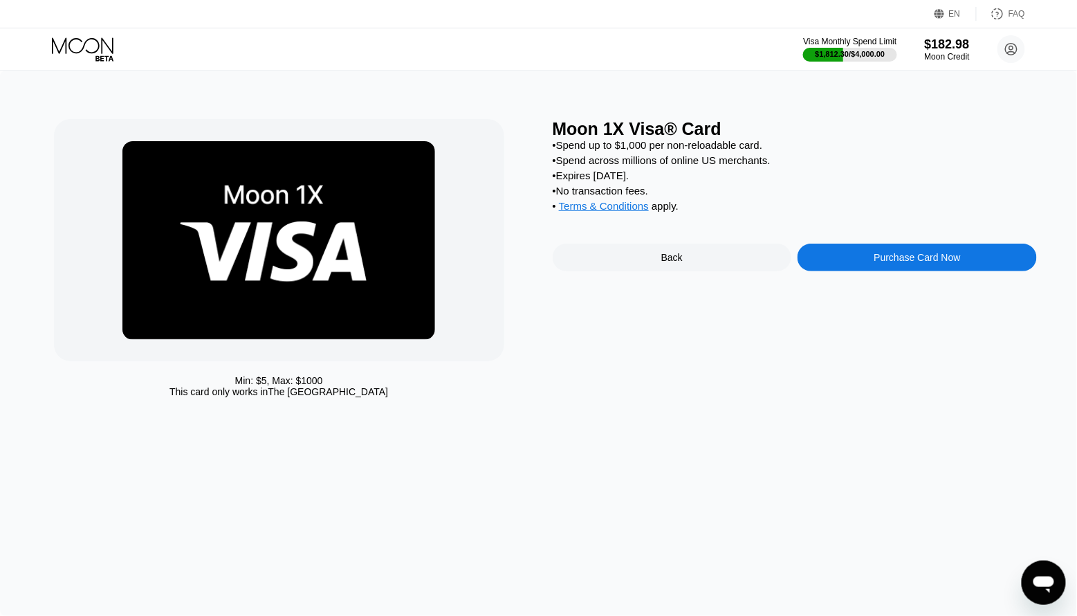
click at [873, 268] on div "Purchase Card Now" at bounding box center [916, 257] width 239 height 28
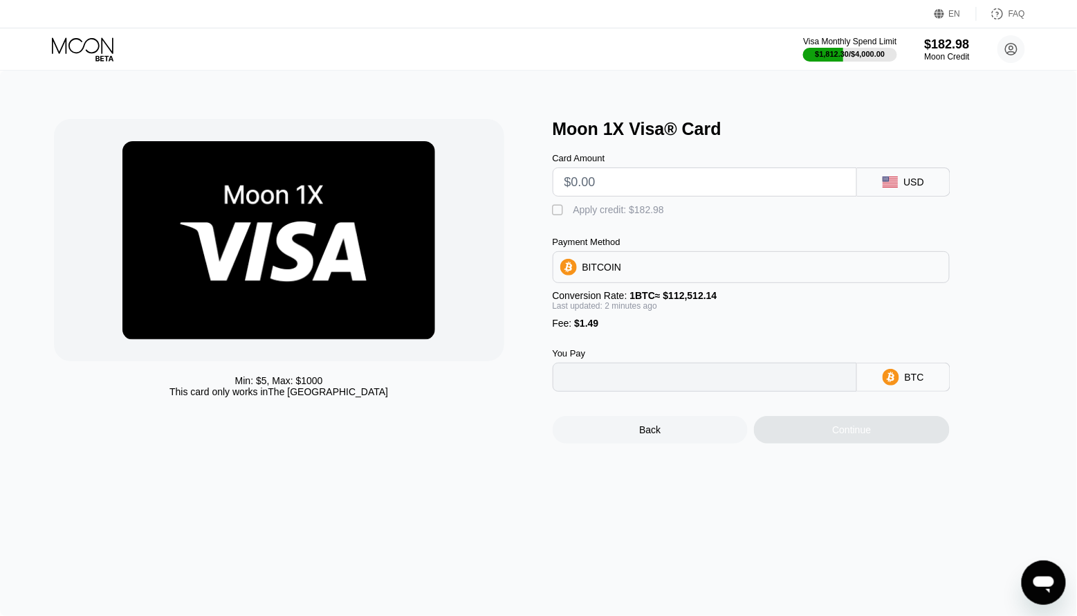
type input "0"
click at [602, 183] on input "text" at bounding box center [704, 182] width 281 height 28
type input "$9"
type input "0.00009324"
type input "$90"
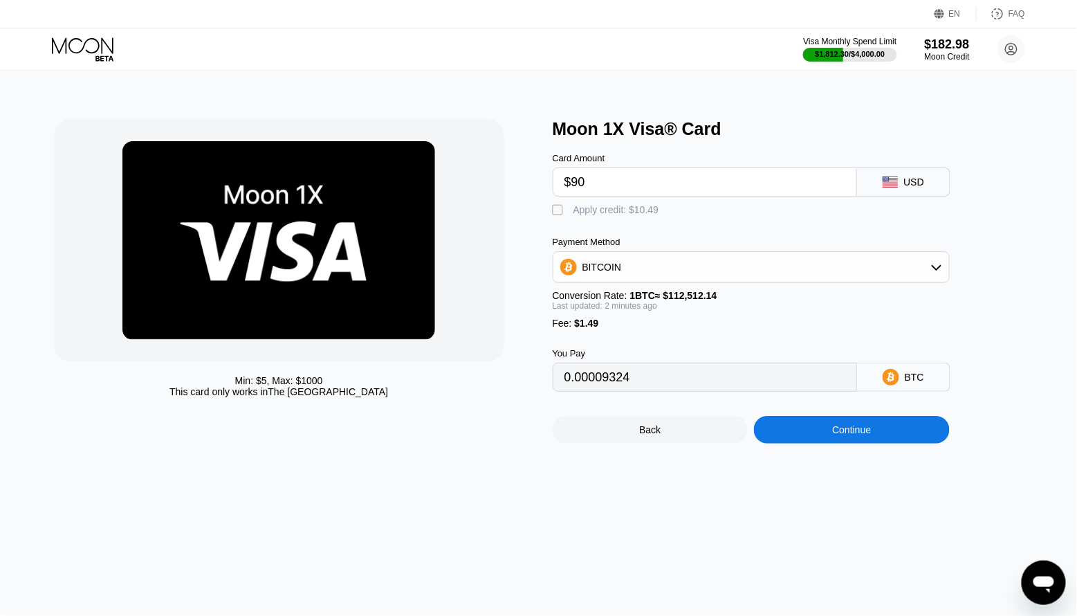
type input "0.00081316"
type input "$90"
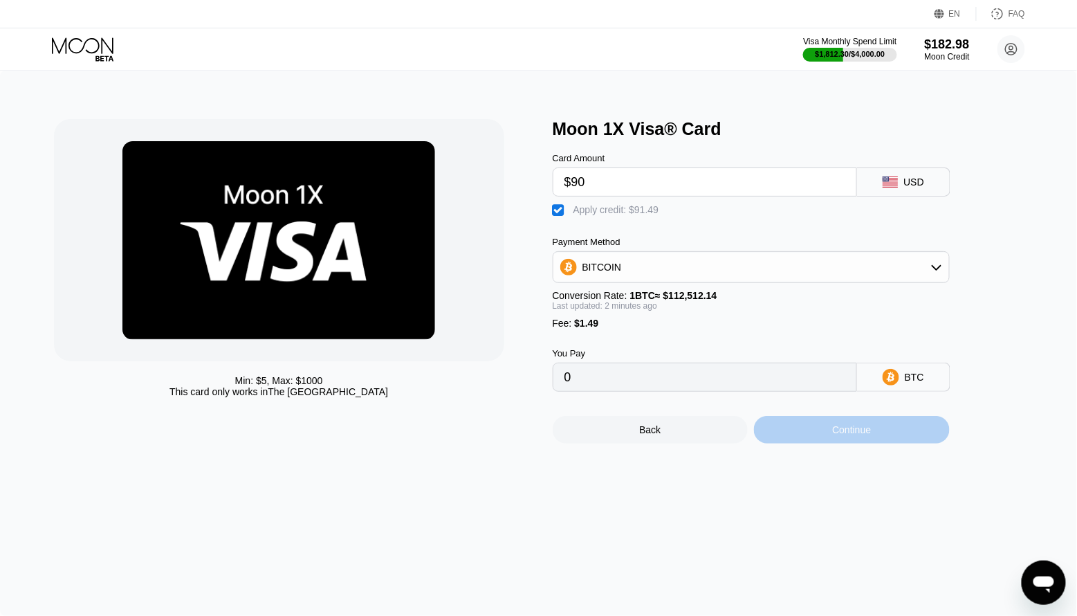
click at [836, 441] on div "Continue" at bounding box center [852, 430] width 196 height 28
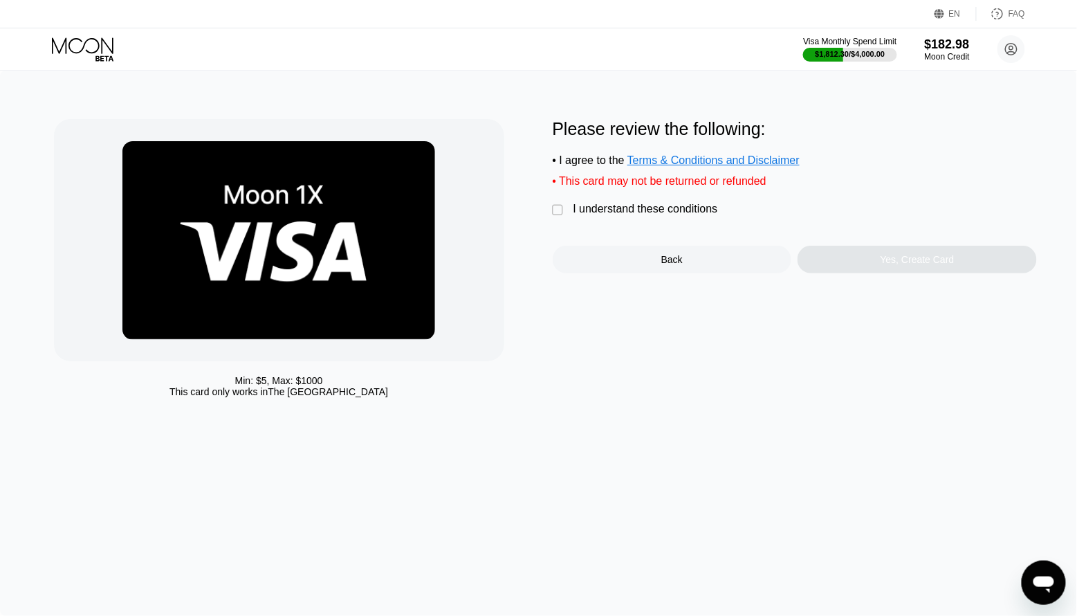
click at [611, 208] on div "I understand these conditions" at bounding box center [645, 209] width 145 height 12
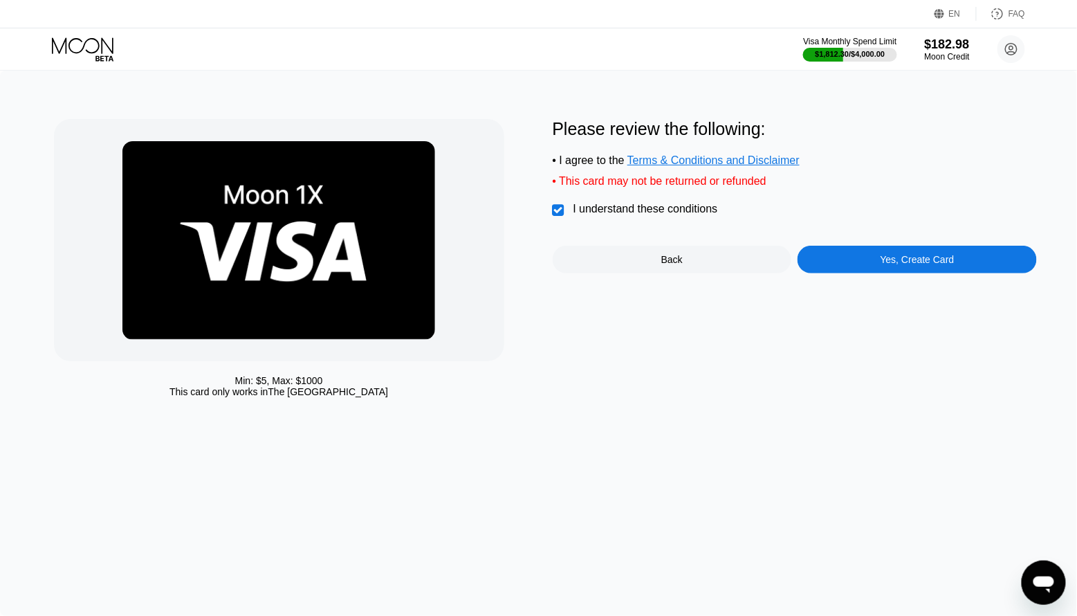
click at [881, 257] on div "Yes, Create Card" at bounding box center [917, 259] width 74 height 11
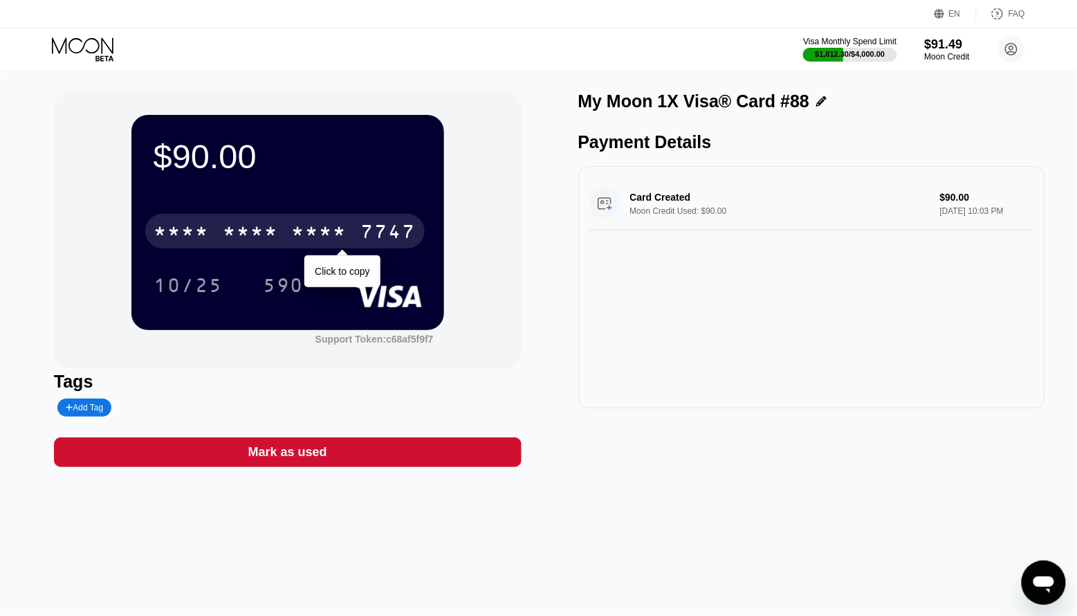
click at [298, 228] on div "* * * *" at bounding box center [319, 233] width 55 height 22
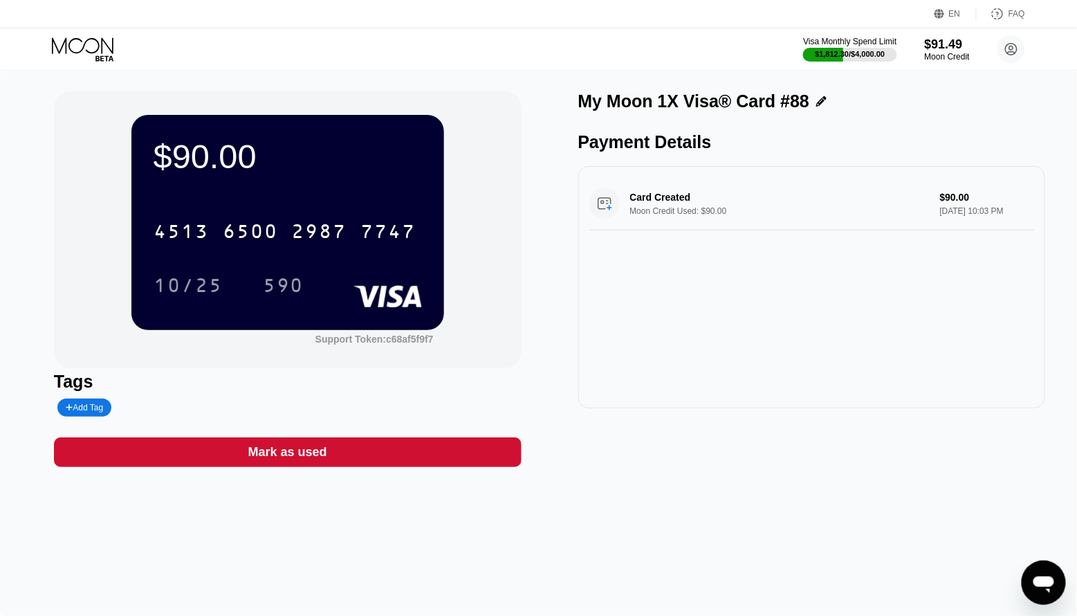
click at [95, 41] on icon at bounding box center [84, 49] width 64 height 24
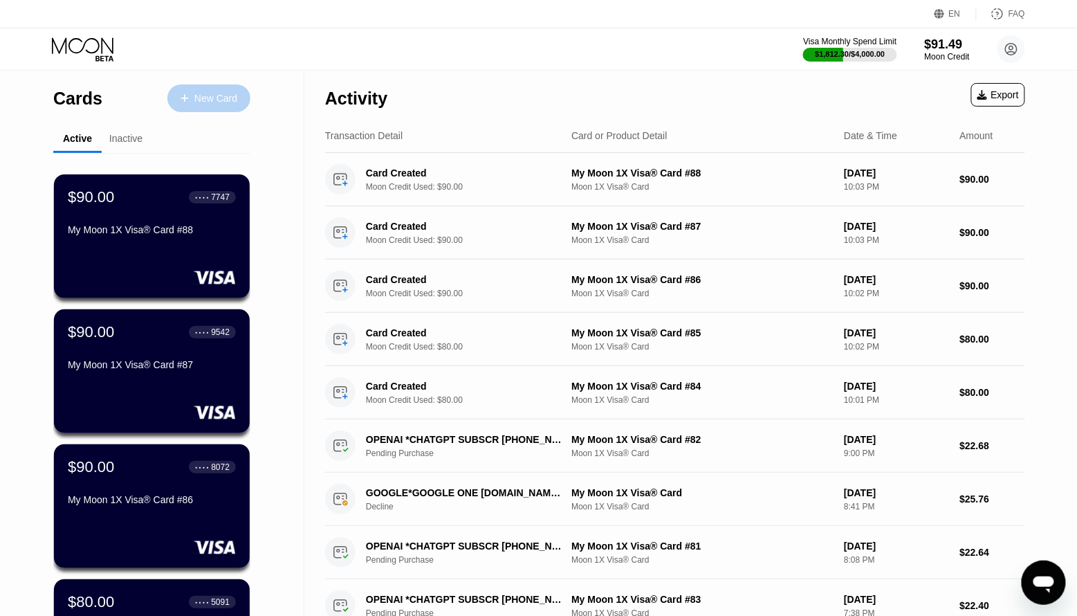
click at [213, 95] on div "New Card" at bounding box center [215, 99] width 43 height 12
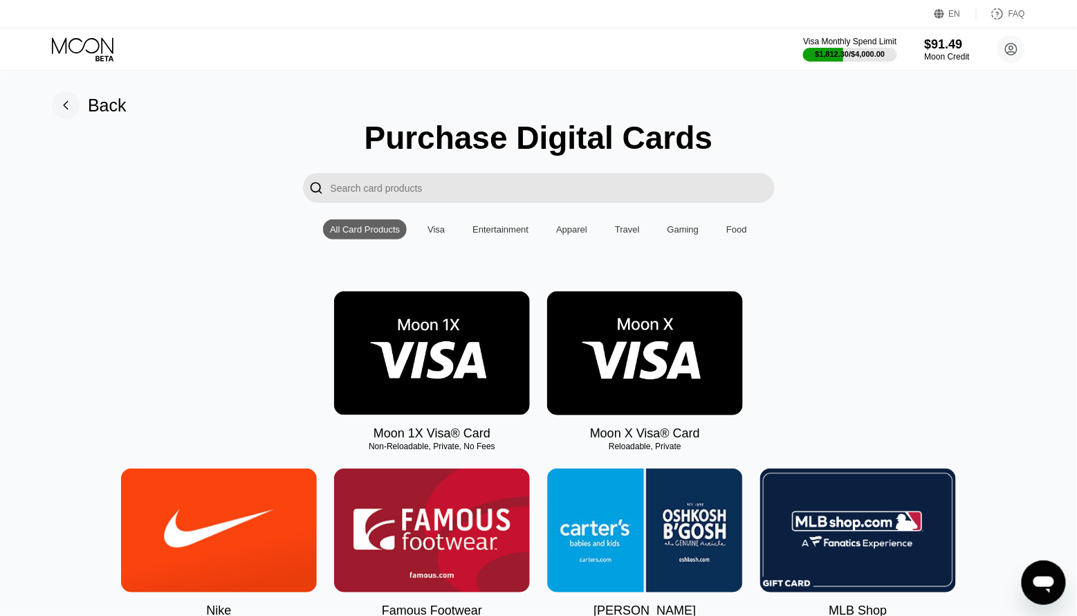
click at [435, 403] on img at bounding box center [432, 353] width 196 height 124
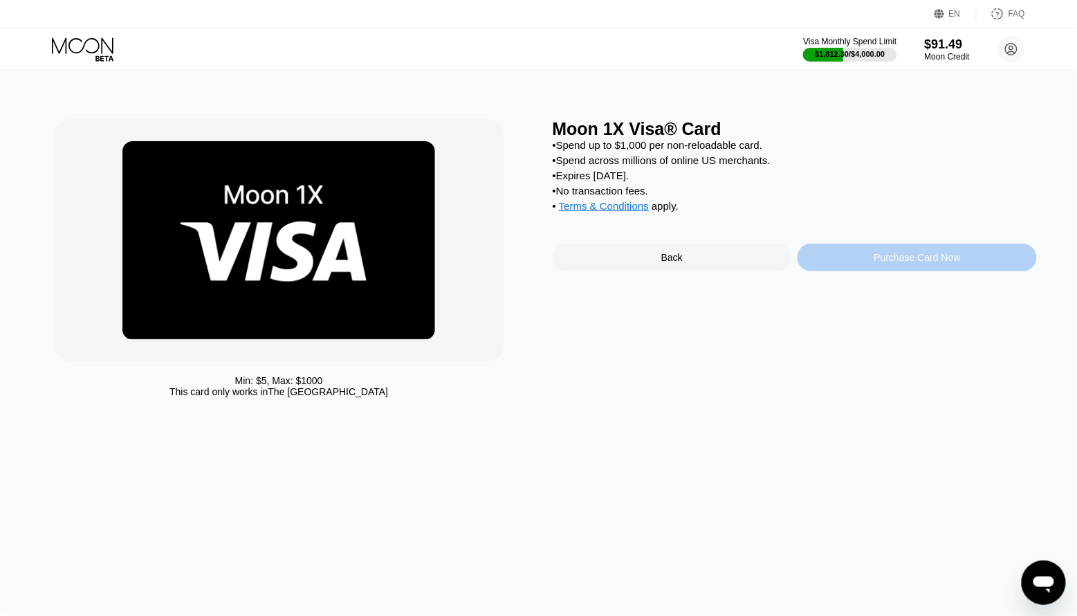
click at [840, 261] on div "Purchase Card Now" at bounding box center [916, 257] width 239 height 28
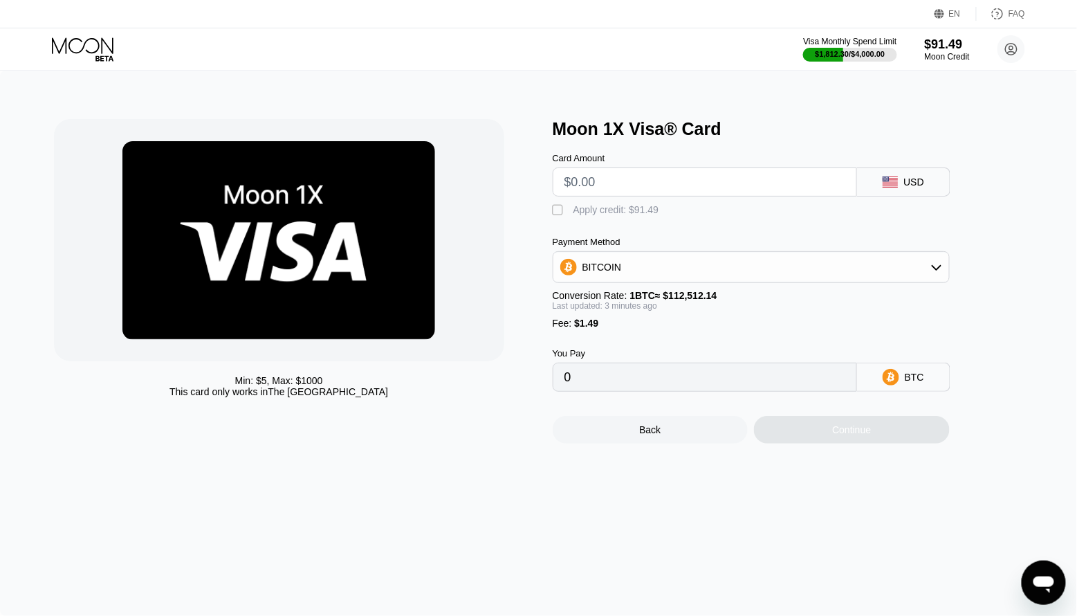
click at [622, 183] on input "text" at bounding box center [704, 182] width 281 height 28
type input "$90"
type input "0.00081316"
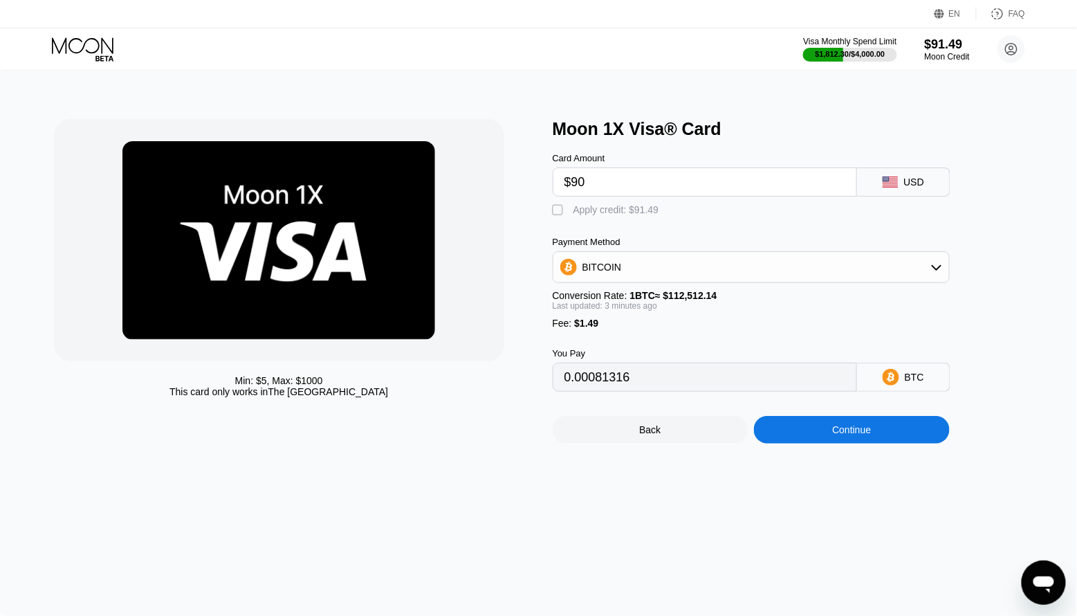
type input "$90"
click at [564, 211] on div "" at bounding box center [560, 210] width 14 height 14
type input "0"
click at [821, 426] on div "Continue" at bounding box center [852, 430] width 196 height 28
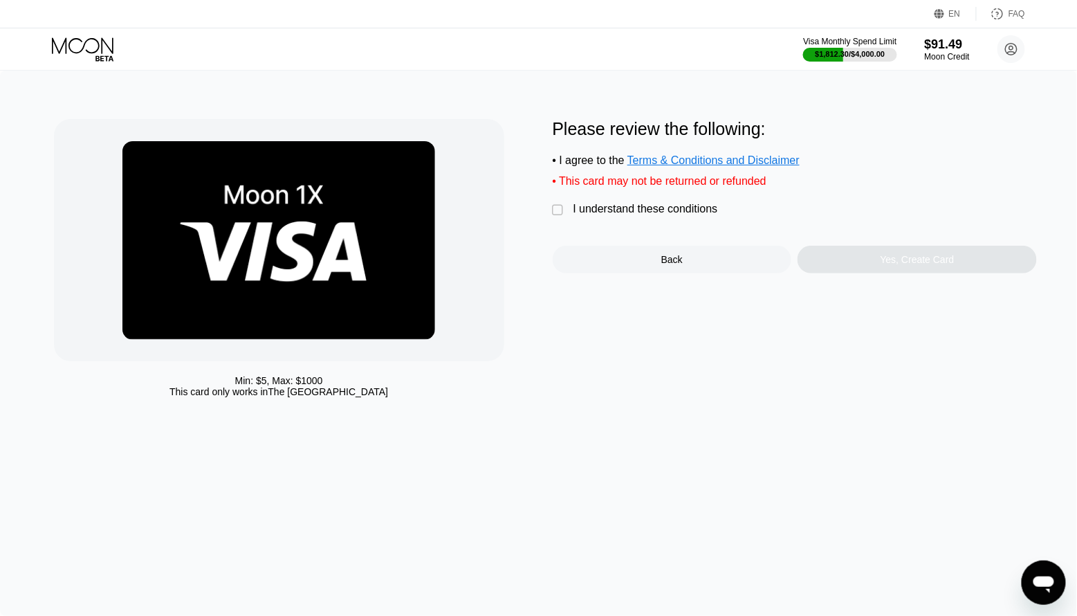
click at [660, 205] on div "I understand these conditions" at bounding box center [645, 209] width 145 height 12
click at [846, 252] on div "Yes, Create Card" at bounding box center [916, 260] width 239 height 28
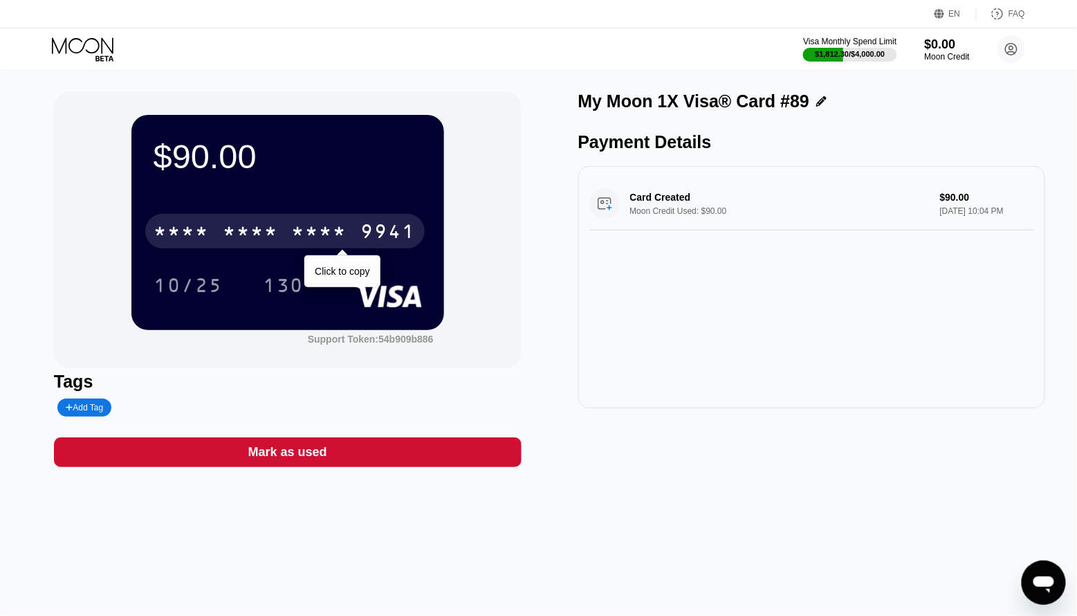
click at [353, 228] on div "* * * * * * * * * * * * 9941" at bounding box center [284, 231] width 279 height 35
